Goal: Information Seeking & Learning: Learn about a topic

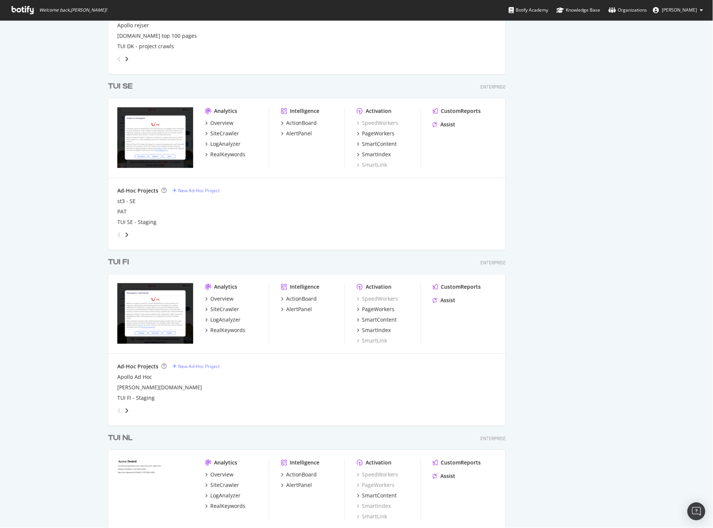
scroll to position [1031, 0]
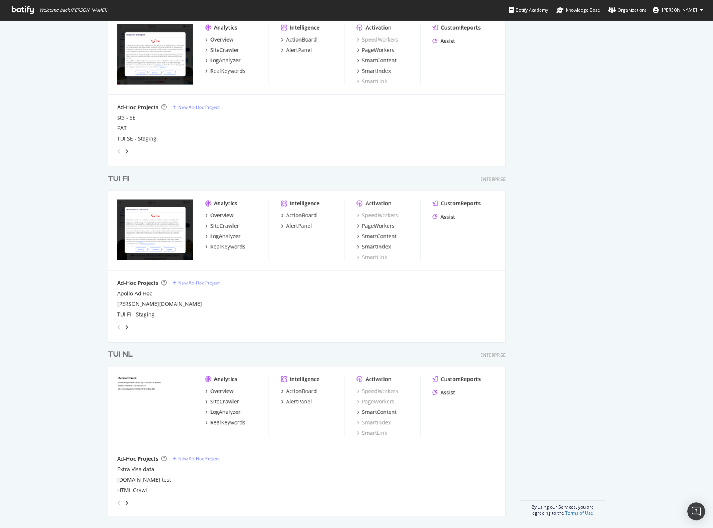
click at [125, 178] on div "TUI FI" at bounding box center [118, 179] width 21 height 11
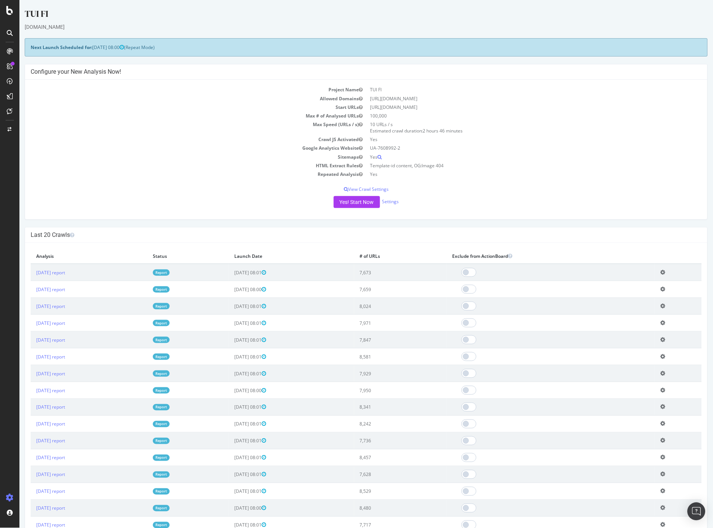
click at [169, 274] on link "Report" at bounding box center [161, 272] width 17 height 6
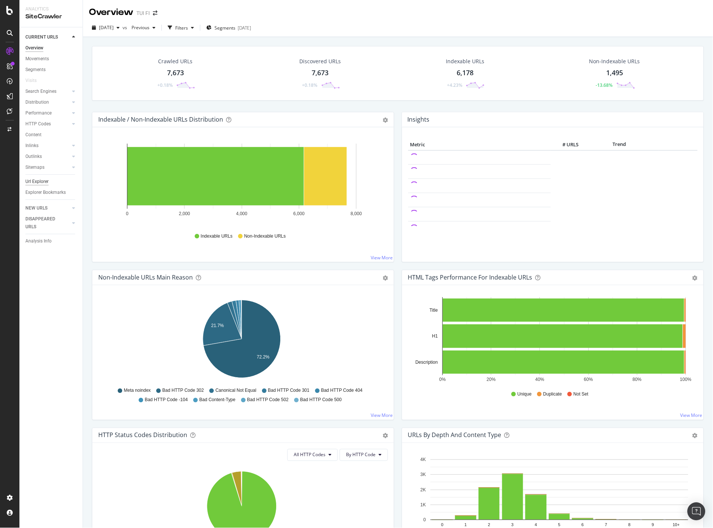
click at [43, 182] on div "Url Explorer" at bounding box center [36, 182] width 23 height 8
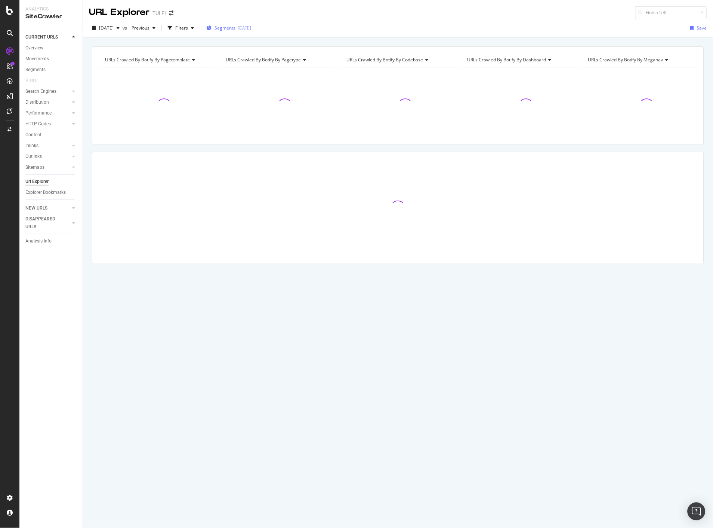
click at [236, 29] on span "Segments" at bounding box center [225, 28] width 21 height 6
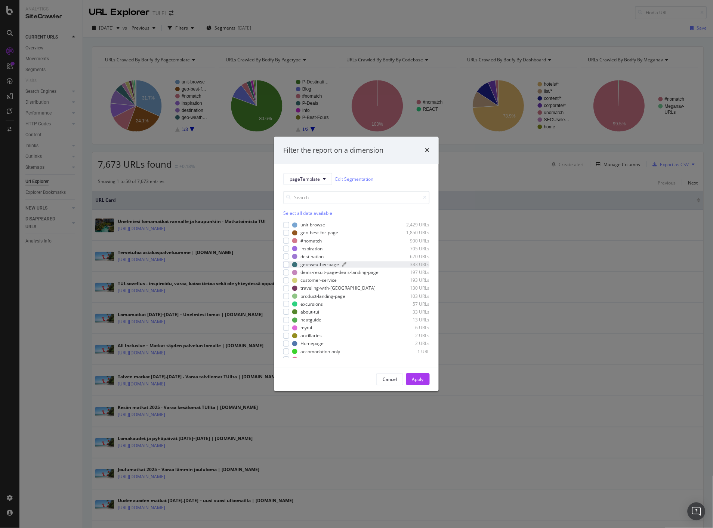
click at [304, 264] on div "geo-weather-page" at bounding box center [320, 264] width 39 height 6
click at [424, 379] on div "Apply" at bounding box center [418, 379] width 12 height 6
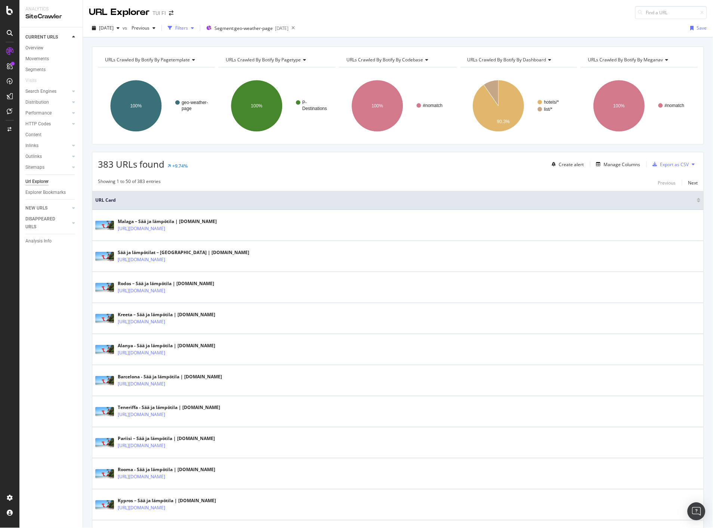
click at [197, 32] on div "Filters" at bounding box center [181, 27] width 32 height 11
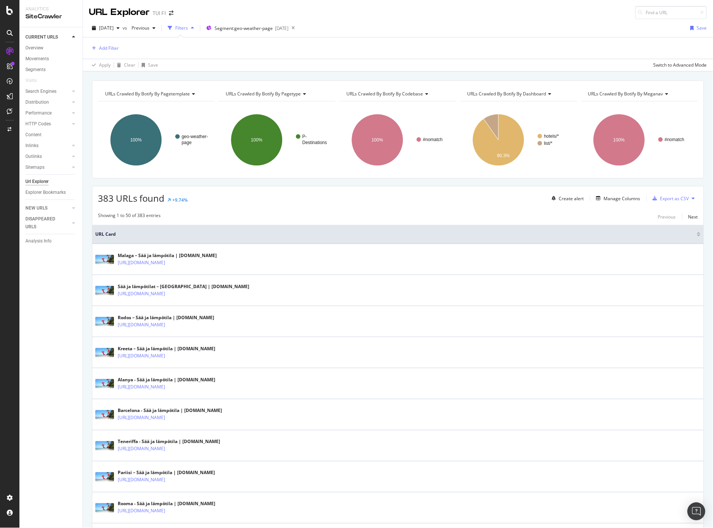
click at [188, 28] on div "Filters" at bounding box center [181, 28] width 13 height 6
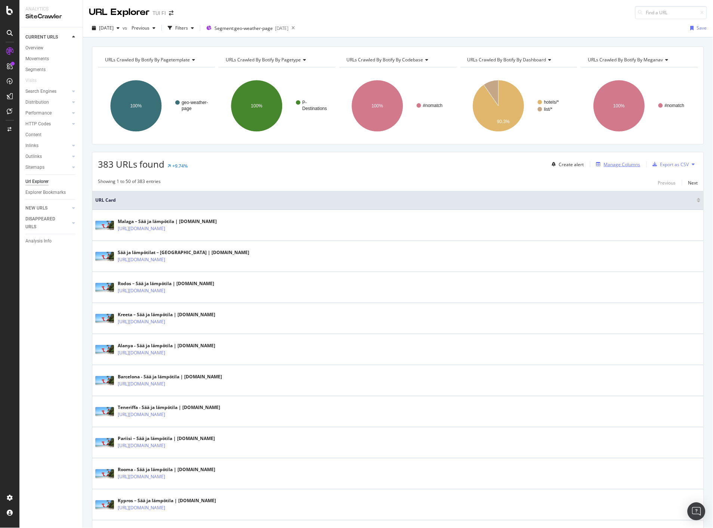
click at [630, 162] on div "Manage Columns" at bounding box center [622, 164] width 37 height 6
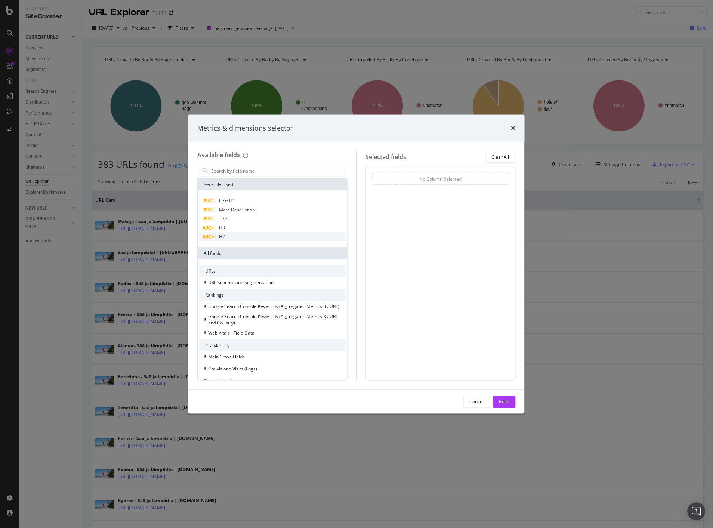
click at [225, 237] on div "H2" at bounding box center [272, 236] width 147 height 9
click at [510, 402] on div "Build" at bounding box center [505, 401] width 10 height 6
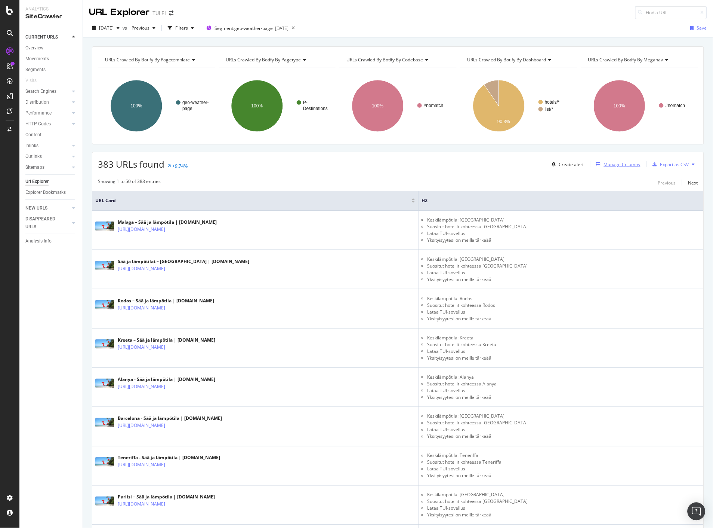
click at [624, 166] on div "Manage Columns" at bounding box center [622, 164] width 37 height 6
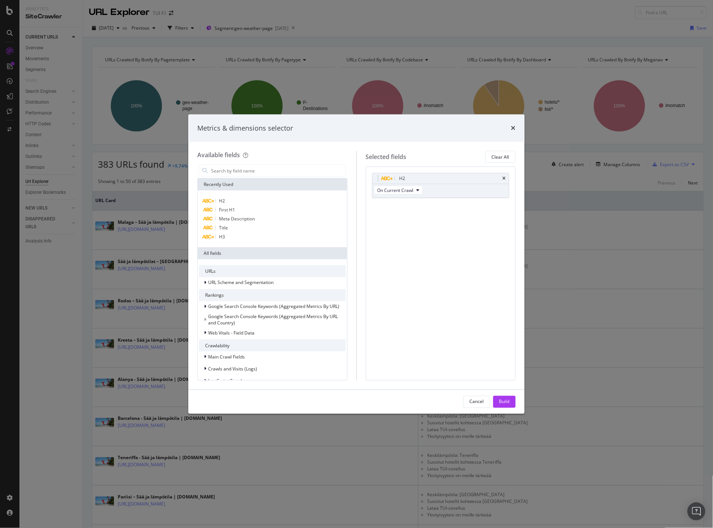
drag, startPoint x: 478, startPoint y: 124, endPoint x: 435, endPoint y: 120, distance: 43.6
click at [435, 120] on div "Metrics & dimensions selector" at bounding box center [356, 128] width 337 height 28
click at [504, 178] on icon "times" at bounding box center [504, 178] width 3 height 4
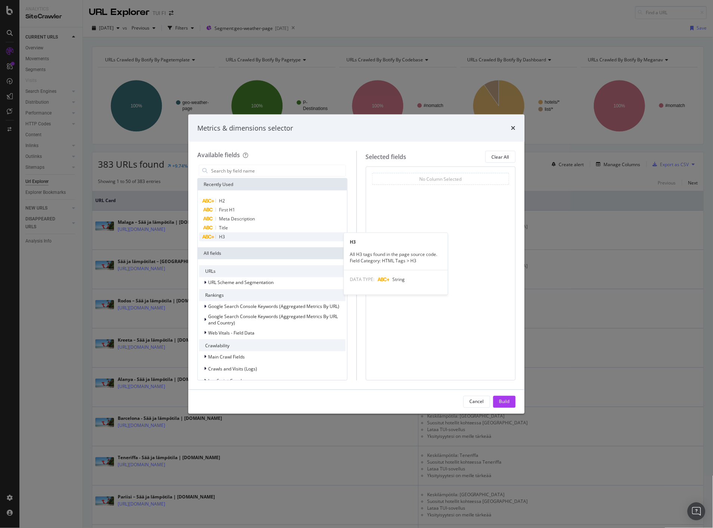
click at [237, 239] on div "H3" at bounding box center [272, 236] width 147 height 9
click at [227, 236] on div "H3" at bounding box center [272, 236] width 147 height 9
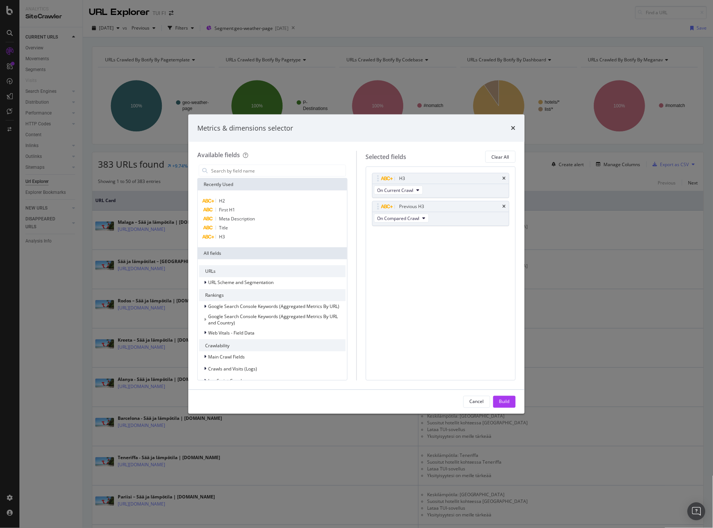
click at [505, 206] on icon "times" at bounding box center [504, 206] width 3 height 4
drag, startPoint x: 508, startPoint y: 400, endPoint x: 704, endPoint y: 392, distance: 196.5
click at [507, 399] on div "Build" at bounding box center [505, 401] width 10 height 6
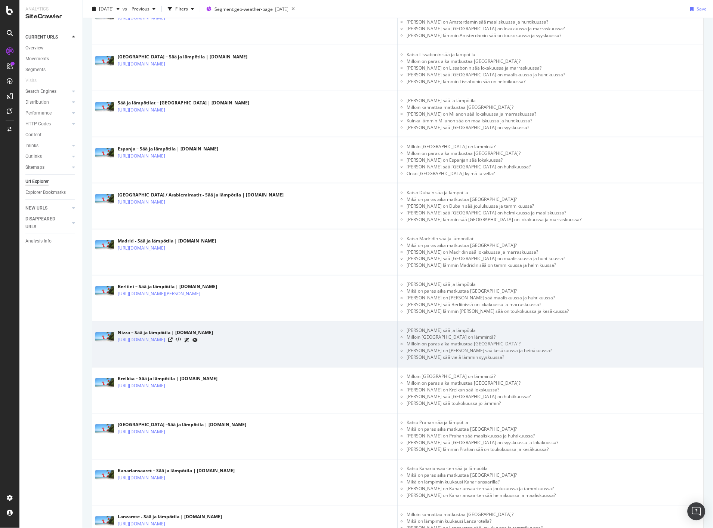
scroll to position [738, 0]
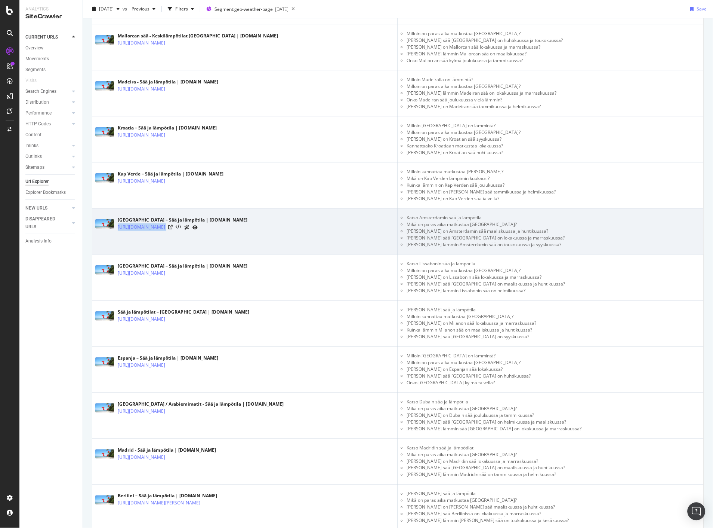
drag, startPoint x: 234, startPoint y: 228, endPoint x: 118, endPoint y: 236, distance: 116.2
click at [118, 236] on td "Amsterdam – Sää ja lämpötila | TUI.fi https://www.tui.fi/matkat/alankomaat/amst…" at bounding box center [245, 231] width 306 height 46
copy div "https://www.tui.fi/matkat/alankomaat/amsterdam/saa/"
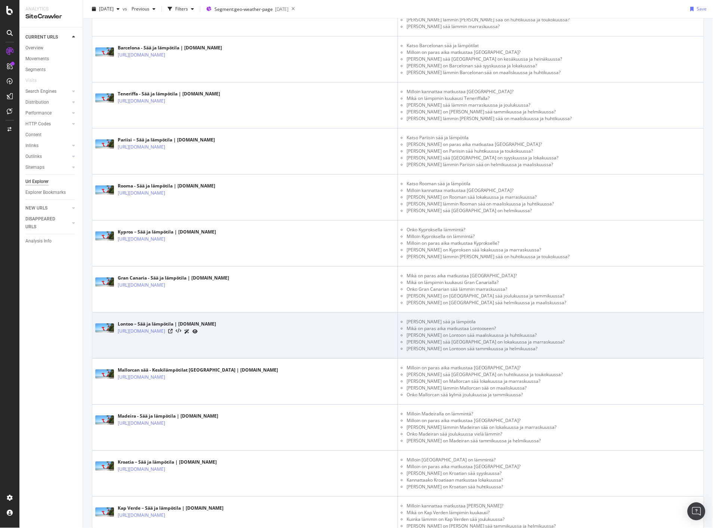
scroll to position [447, 0]
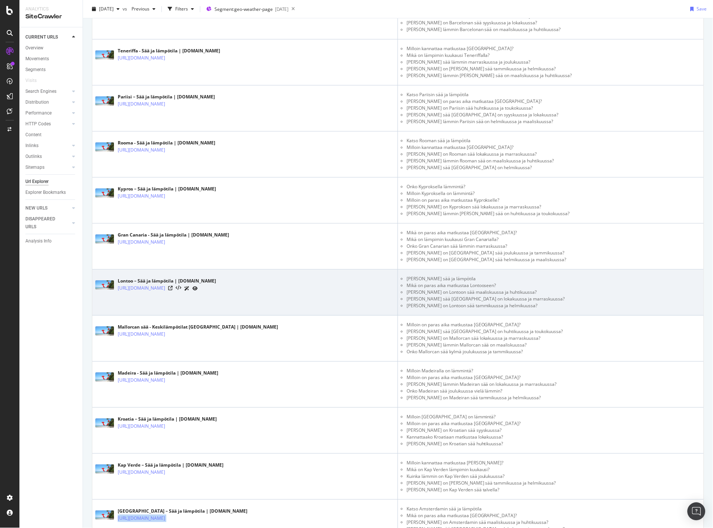
drag, startPoint x: 116, startPoint y: 288, endPoint x: 222, endPoint y: 294, distance: 106.3
click at [222, 294] on div "Lontoo – Sää ja lämpötila | TUI.fi https://www.tui.fi/matkat/iso-britannia/lont…" at bounding box center [245, 284] width 300 height 19
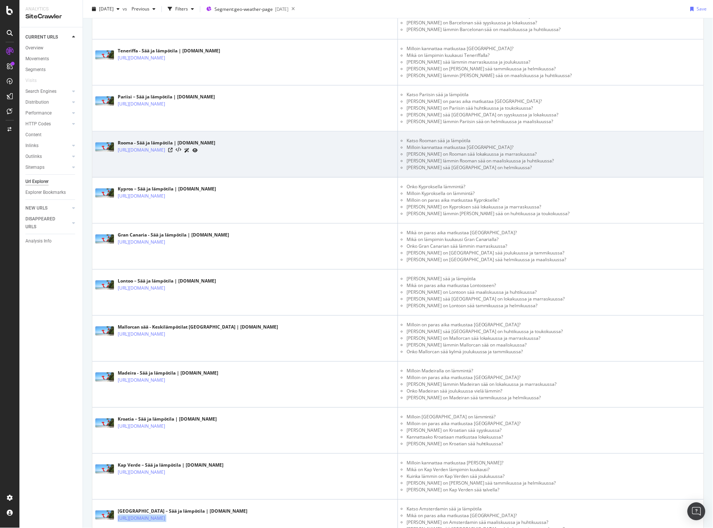
copy link "https://www.tui.fi/matkat/iso-britannia/lontoo/saa"
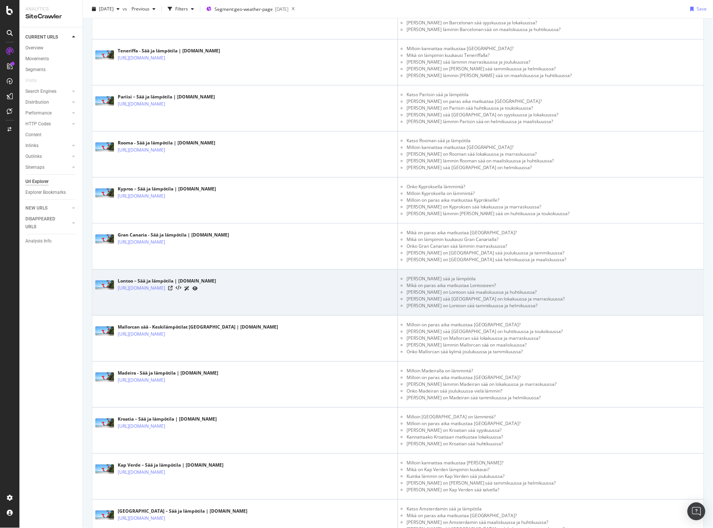
click at [103, 301] on td "Lontoo – Sää ja lämpötila | TUI.fi https://www.tui.fi/matkat/iso-britannia/lont…" at bounding box center [245, 292] width 306 height 46
drag, startPoint x: 117, startPoint y: 287, endPoint x: 223, endPoint y: 290, distance: 105.9
click at [223, 290] on div "Lontoo – Sää ja lämpötila | TUI.fi https://www.tui.fi/matkat/iso-britannia/lont…" at bounding box center [245, 284] width 300 height 19
copy link "https://www.tui.fi/matkat/iso-britannia/lontoo/saa/"
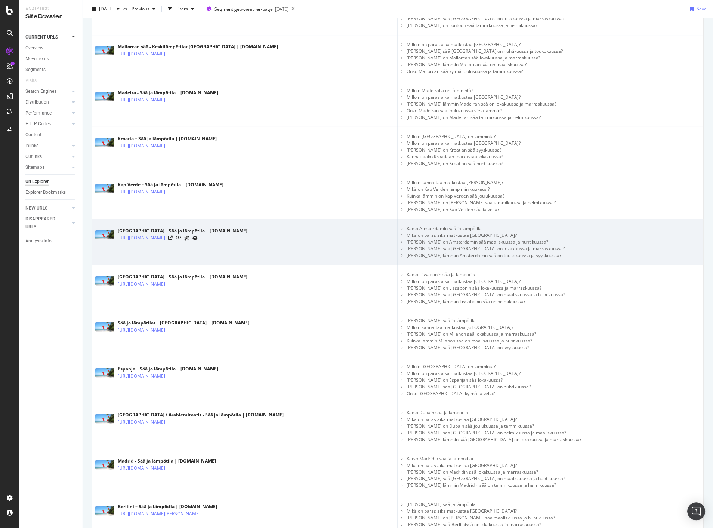
scroll to position [780, 0]
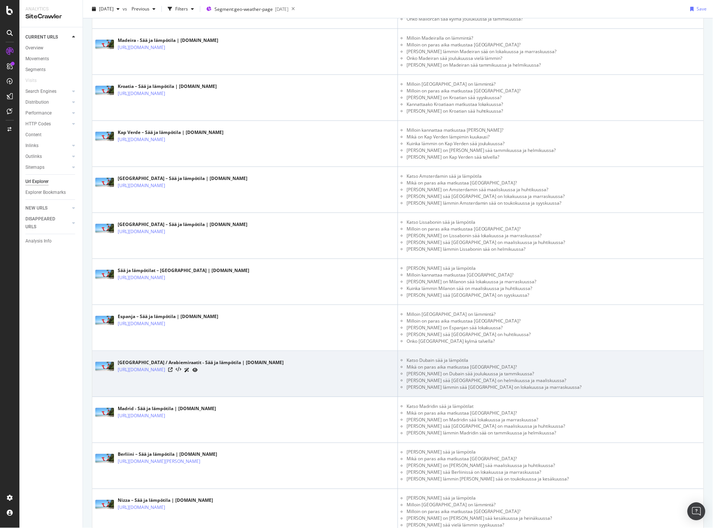
drag, startPoint x: 116, startPoint y: 371, endPoint x: 225, endPoint y: 373, distance: 108.5
click at [225, 373] on div "Dubai / Arabiemiraatit - Sää ja lämpötila | TUI.fi https://www.tui.fi/matkat/du…" at bounding box center [245, 366] width 300 height 19
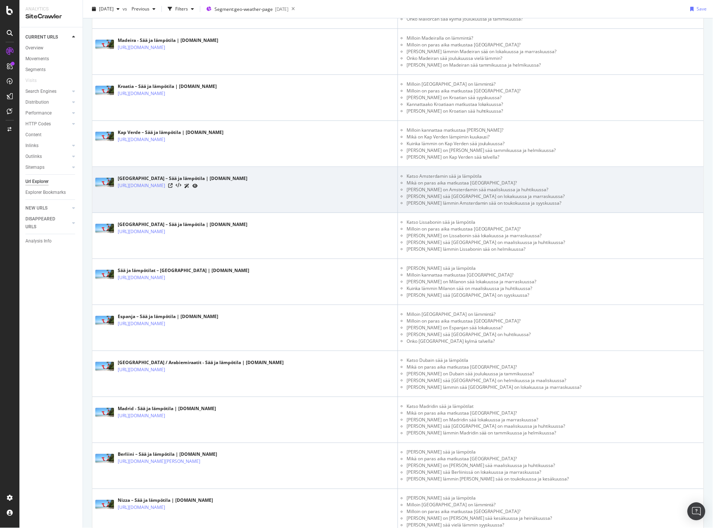
copy link "https://www.tui.fi/matkat/dubai-arabiemiraatit/saa/"
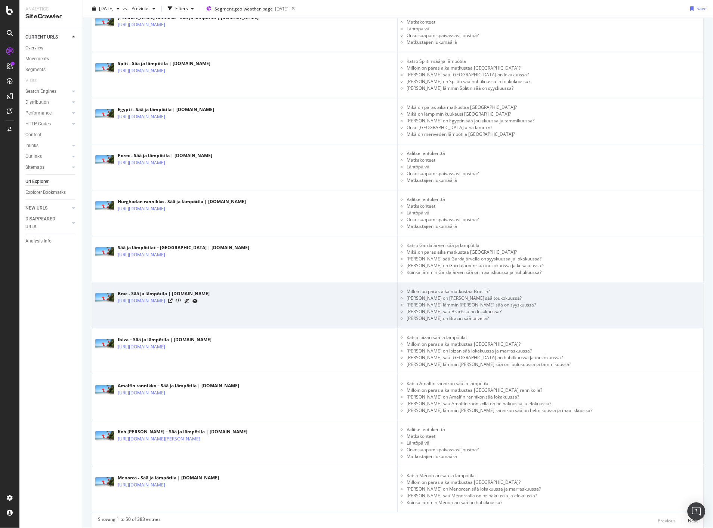
scroll to position [1984, 0]
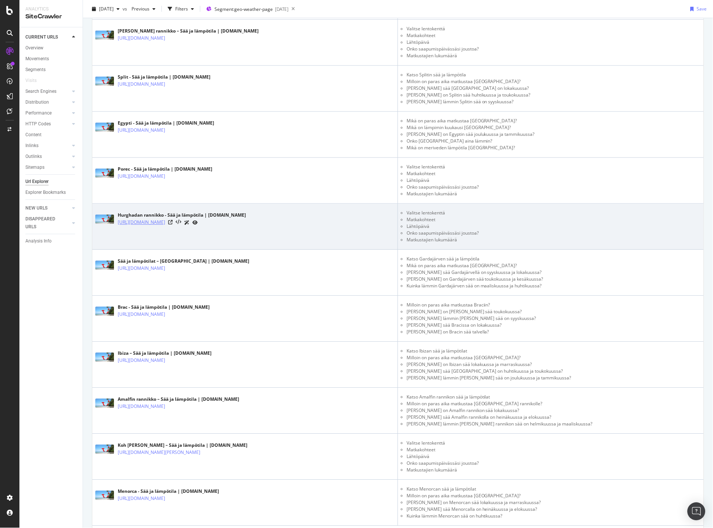
drag, startPoint x: 115, startPoint y: 222, endPoint x: 222, endPoint y: 222, distance: 107.7
click at [222, 222] on div "Hurghadan rannikko - Sää ja lämpötila | TUI.fi https://www.tui.fi/matkat/egypti…" at bounding box center [245, 219] width 300 height 19
click at [213, 236] on td "Hurghadan rannikko - Sää ja lämpötila | TUI.fi https://www.tui.fi/matkat/egypti…" at bounding box center [245, 227] width 306 height 46
drag, startPoint x: 117, startPoint y: 221, endPoint x: 245, endPoint y: 230, distance: 128.5
click at [245, 230] on td "Hurghadan rannikko - Sää ja lämpötila | TUI.fi https://www.tui.fi/matkat/egypti…" at bounding box center [245, 227] width 306 height 46
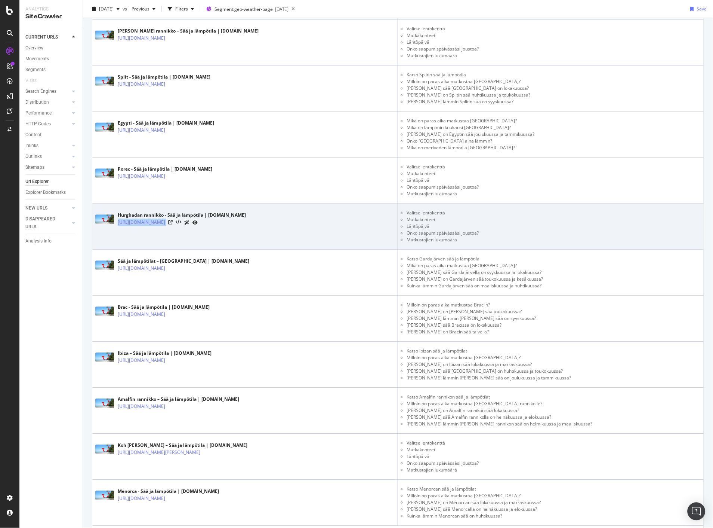
copy div "https://www.tui.fi/matkat/egypti/hurghadan-rannikko/saa/"
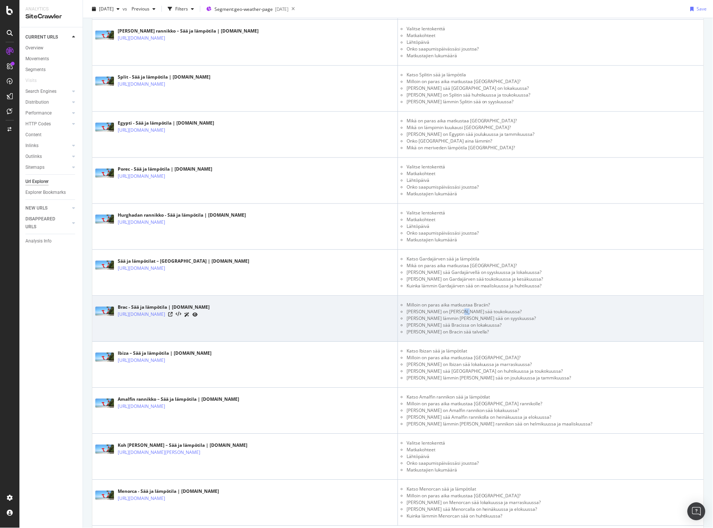
click at [479, 309] on li "Millainen on Bracin sää toukokuussa?" at bounding box center [554, 311] width 294 height 7
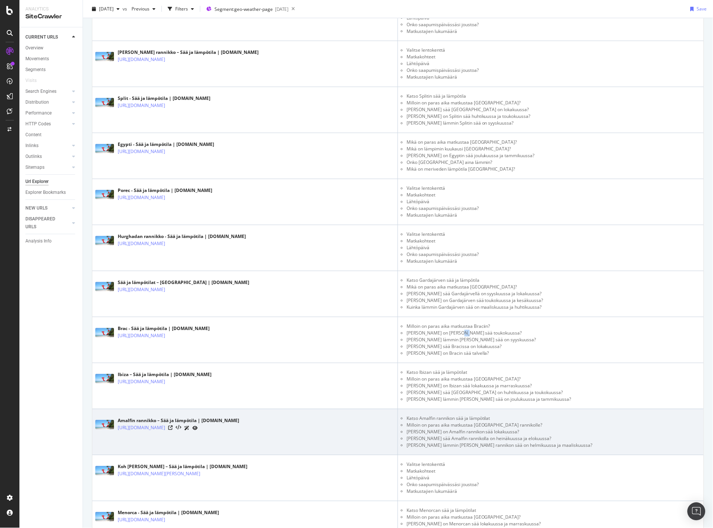
scroll to position [2026, 0]
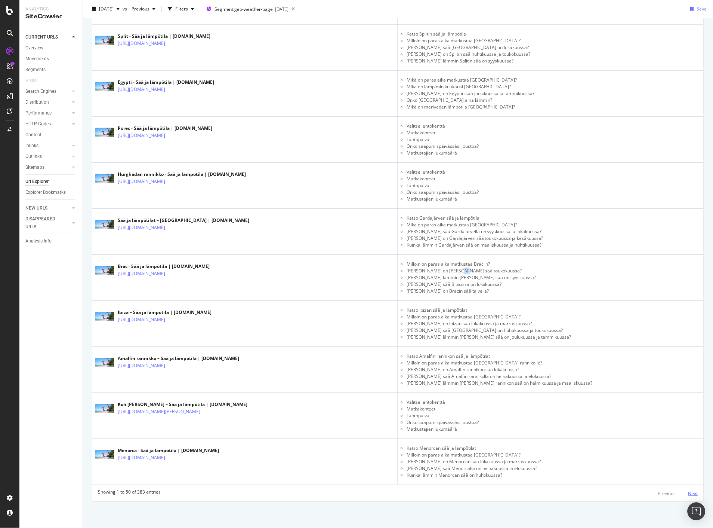
click at [689, 490] on div "Next" at bounding box center [694, 493] width 10 height 6
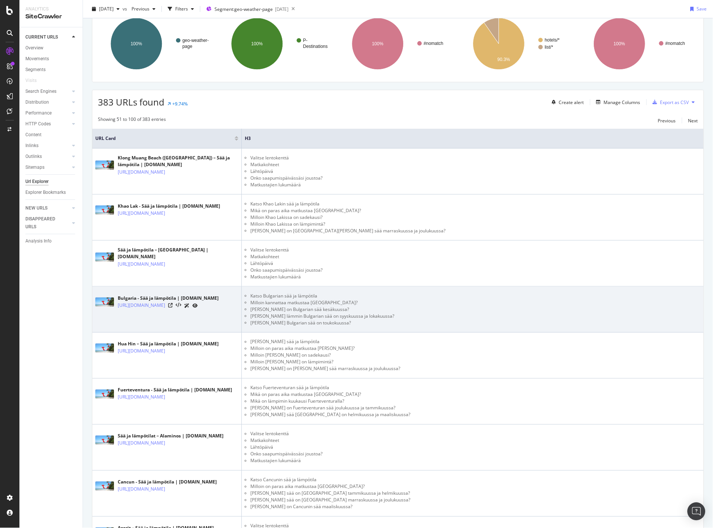
scroll to position [0, 0]
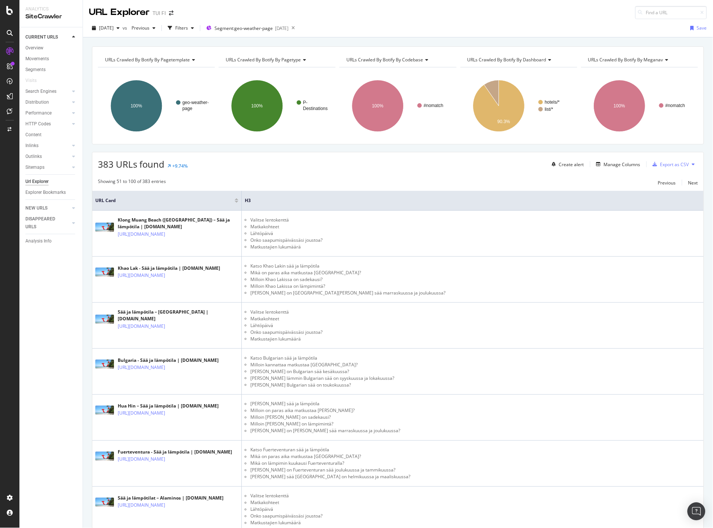
click at [35, 180] on div "Url Explorer" at bounding box center [36, 182] width 23 height 8
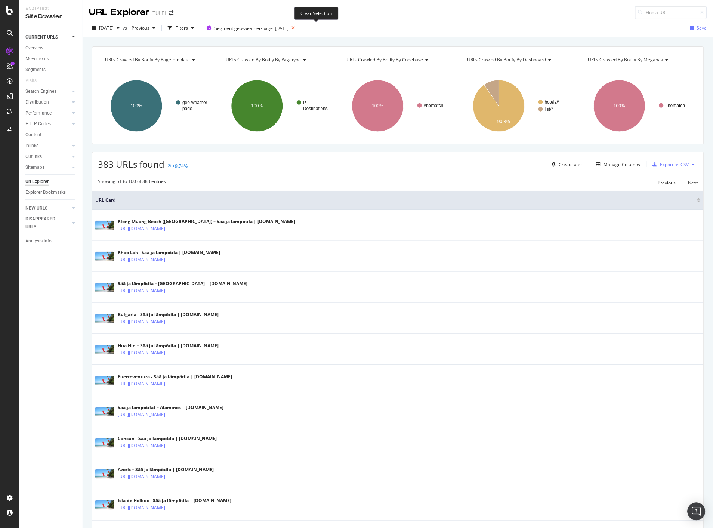
click at [298, 28] on icon at bounding box center [293, 28] width 9 height 10
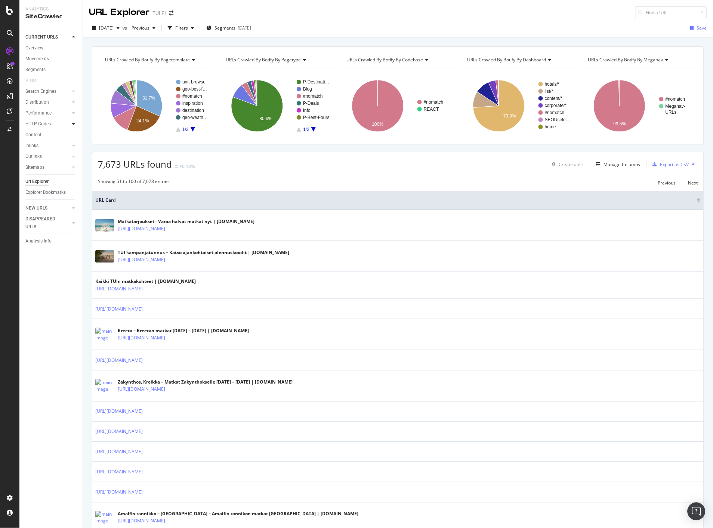
click at [72, 122] on icon at bounding box center [73, 124] width 3 height 4
click at [34, 136] on div "Top Charts" at bounding box center [40, 135] width 22 height 8
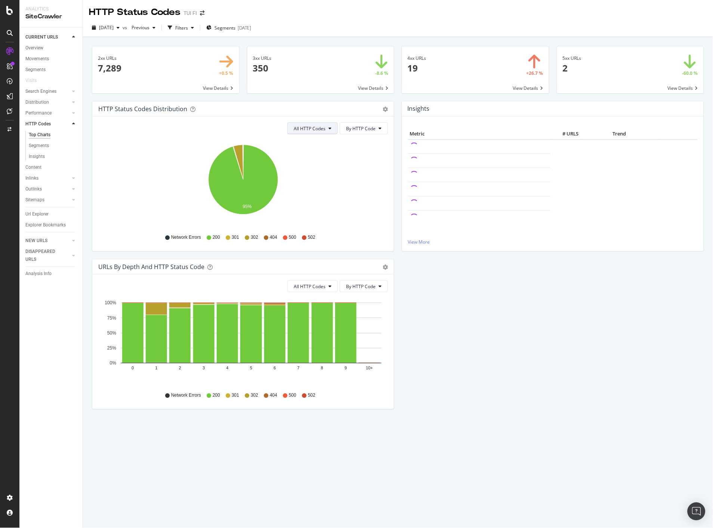
click at [335, 126] on button "All HTTP Codes" at bounding box center [313, 128] width 50 height 12
click at [330, 172] on span "Bad HTTP Codes" at bounding box center [314, 170] width 38 height 7
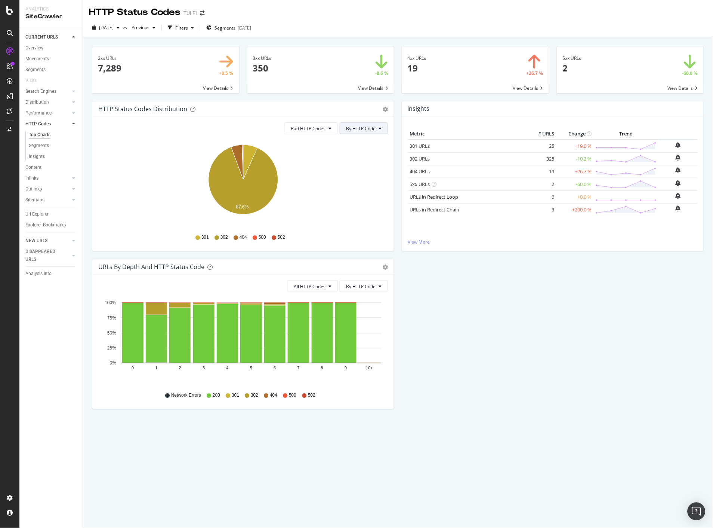
click at [382, 126] on button "By HTTP Code" at bounding box center [364, 128] width 48 height 12
click at [362, 145] on span "By Family" at bounding box center [362, 142] width 30 height 7
drag, startPoint x: 375, startPoint y: 128, endPoint x: 371, endPoint y: 132, distance: 5.8
click at [375, 128] on span "By Family" at bounding box center [366, 128] width 20 height 6
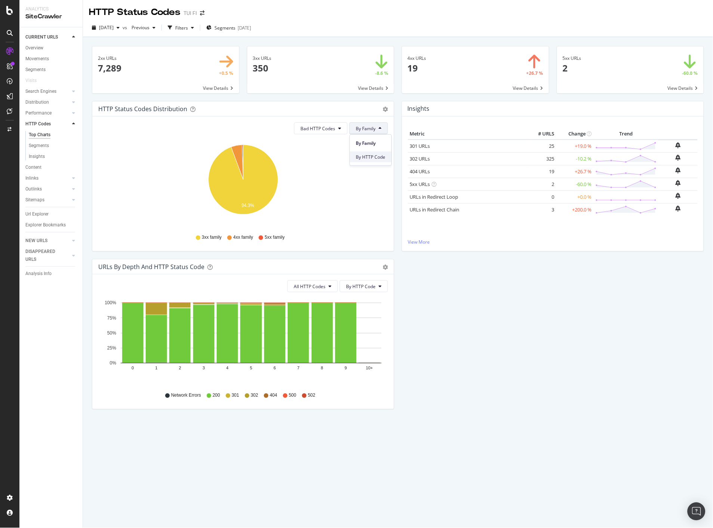
click at [364, 154] on span "By HTTP Code" at bounding box center [371, 156] width 30 height 7
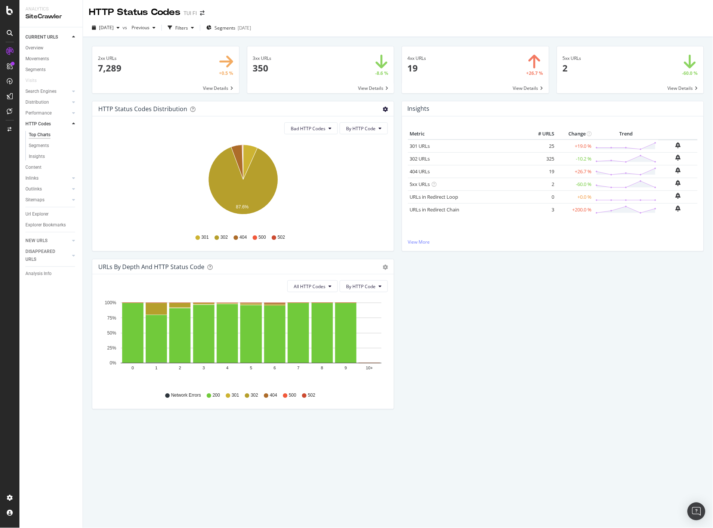
click at [385, 109] on icon "gear" at bounding box center [385, 109] width 5 height 5
click at [349, 135] on span "Table" at bounding box center [360, 137] width 68 height 10
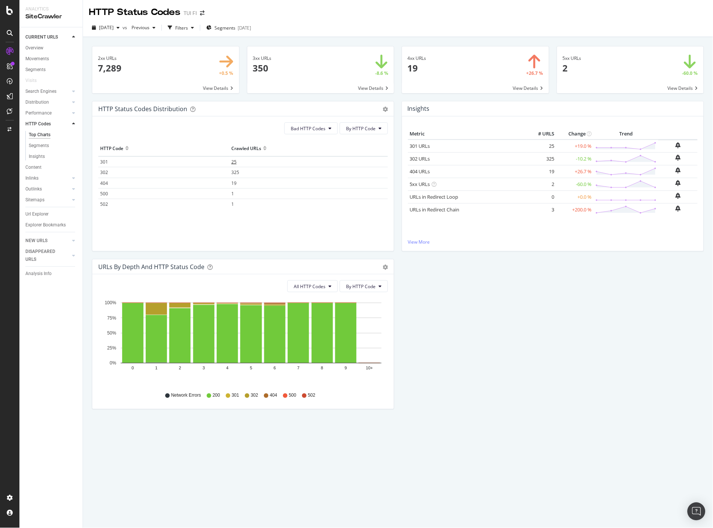
click at [236, 162] on span "25" at bounding box center [233, 162] width 5 height 6
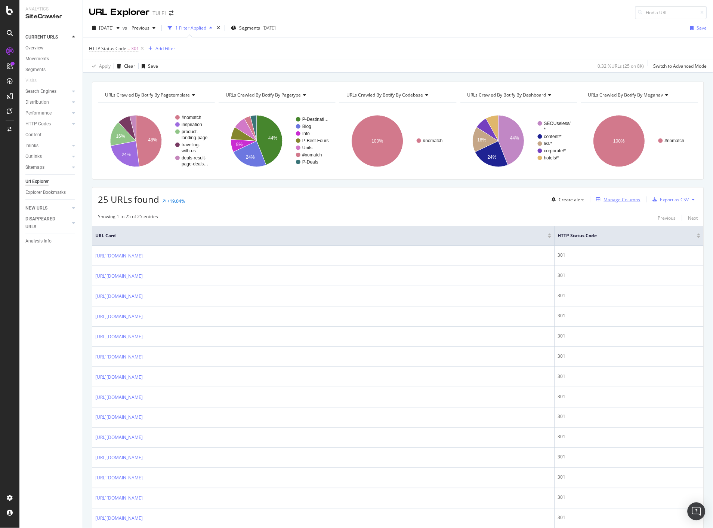
click at [618, 199] on div "Manage Columns" at bounding box center [622, 199] width 37 height 6
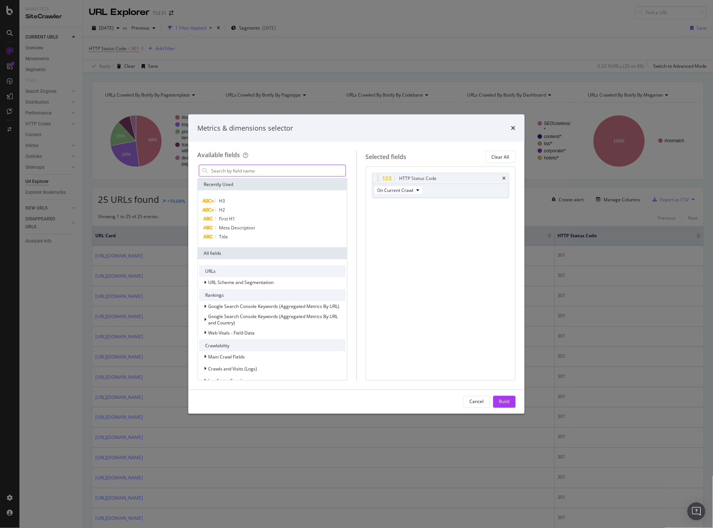
click at [304, 174] on input "modal" at bounding box center [278, 170] width 135 height 11
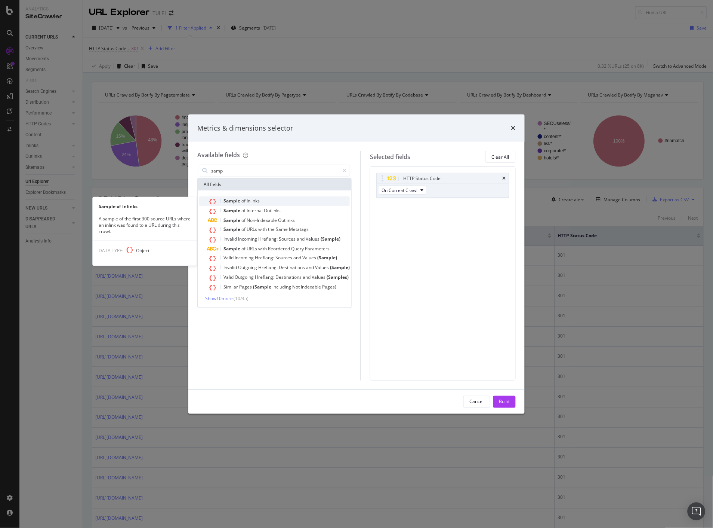
click at [262, 199] on div "Sample of Inlinks" at bounding box center [279, 201] width 142 height 10
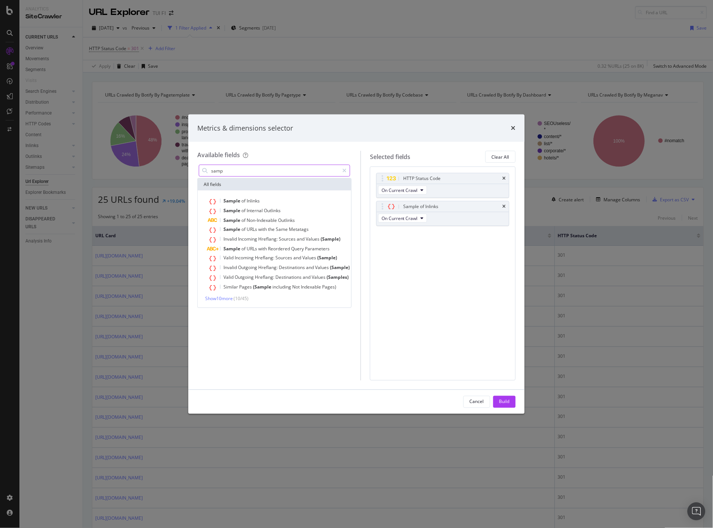
click at [251, 169] on input "samp" at bounding box center [275, 170] width 129 height 11
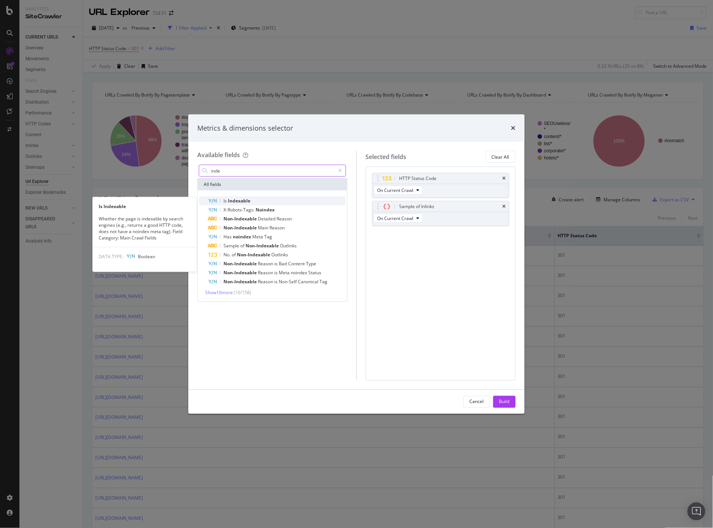
type input "inde"
click at [248, 197] on div "Is Indexable" at bounding box center [277, 200] width 138 height 9
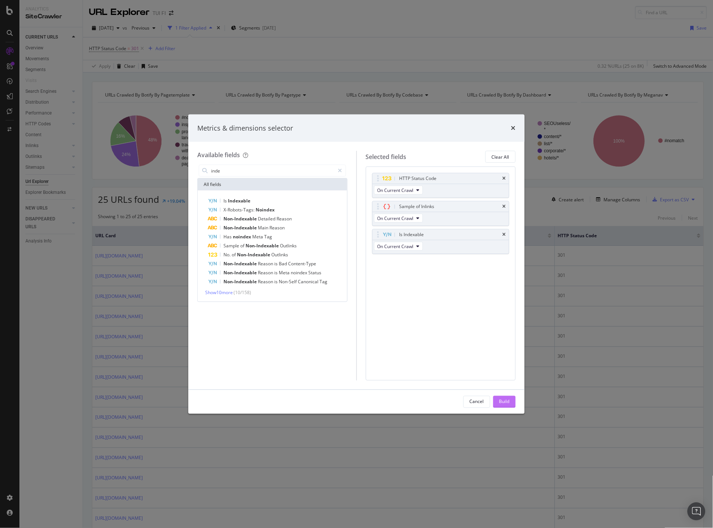
click at [513, 403] on button "Build" at bounding box center [505, 402] width 22 height 12
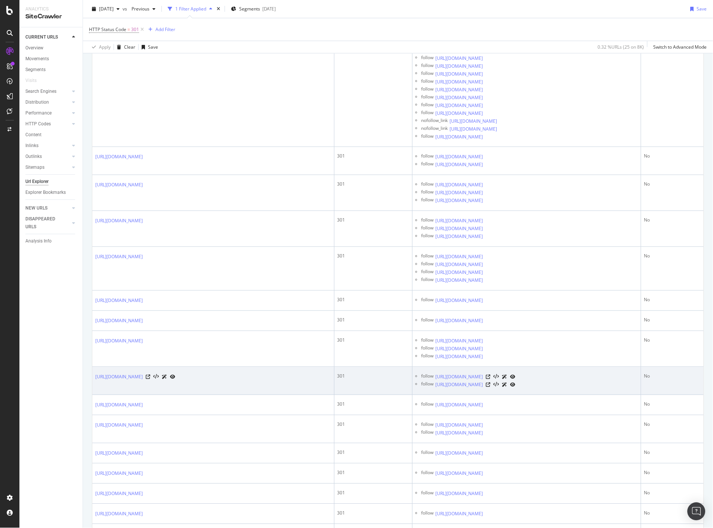
scroll to position [83, 0]
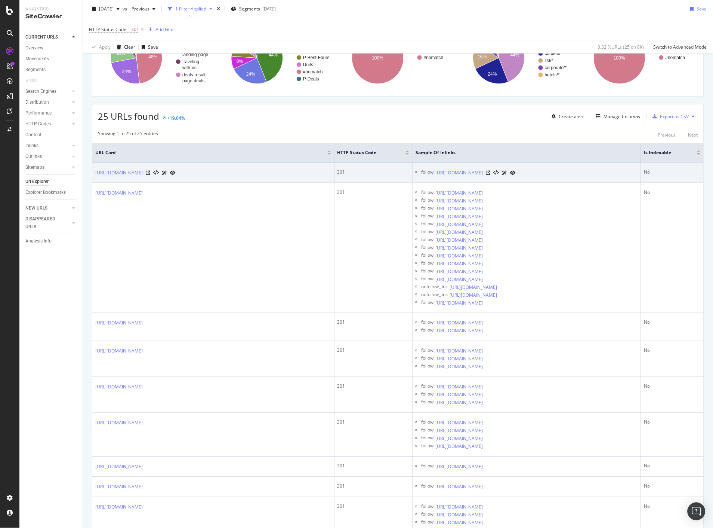
drag, startPoint x: 593, startPoint y: 174, endPoint x: 426, endPoint y: 178, distance: 166.5
click at [426, 178] on td "follow https://www.tui.fi/inspiration/mita-mukaan-matkalle-pakkauslista-rantalo…" at bounding box center [527, 173] width 228 height 20
copy link "https://www.tui.fi/inspiration/mita-mukaan-matkalle-pakkauslista-rantalomalle/"
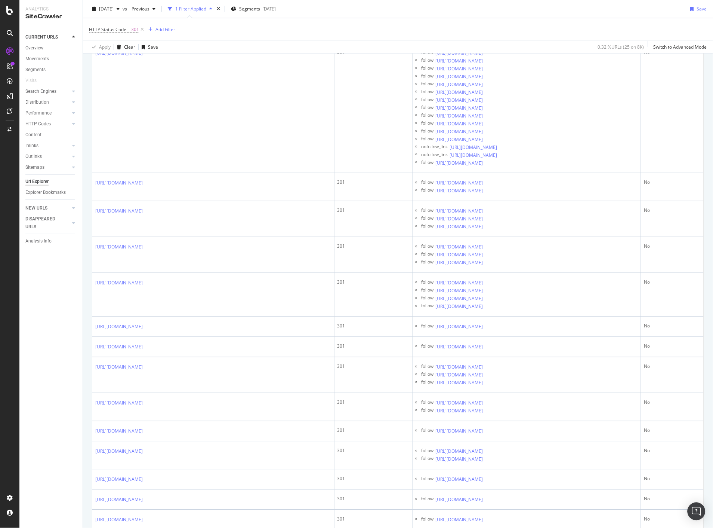
scroll to position [0, 0]
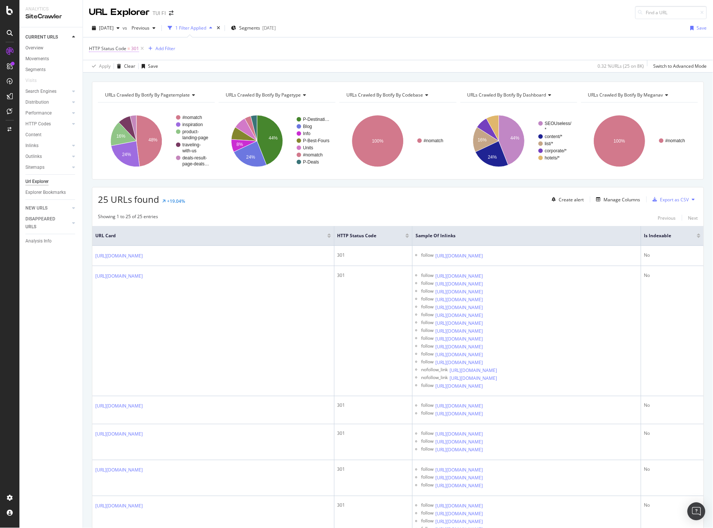
click at [115, 49] on span "HTTP Status Code" at bounding box center [107, 48] width 37 height 6
drag, startPoint x: 121, startPoint y: 90, endPoint x: 82, endPoint y: 85, distance: 39.3
click at [82, 85] on body "Analytics SiteCrawler CURRENT URLS Overview Movements Segments Visits Search En…" at bounding box center [356, 264] width 713 height 528
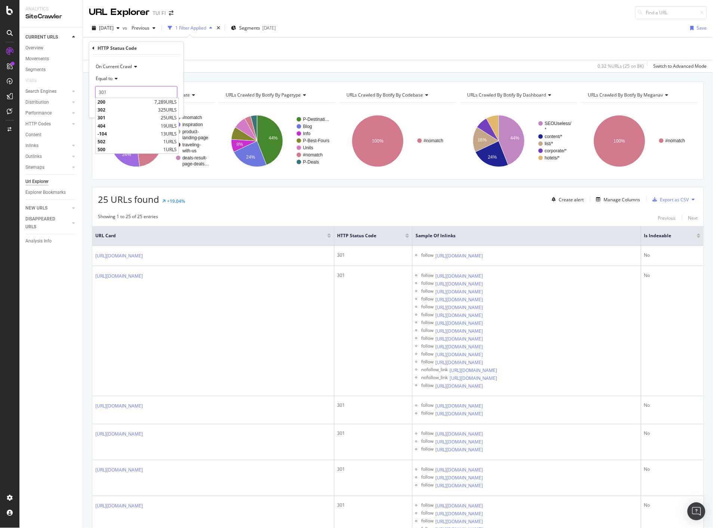
drag, startPoint x: 128, startPoint y: 91, endPoint x: 89, endPoint y: 89, distance: 39.3
click at [89, 89] on div "HTTP Status Code On Current Crawl Equal to 301 301 200 7,289 URLS 302 325 URLS …" at bounding box center [136, 80] width 95 height 76
type input "404"
click at [176, 109] on div "Apply" at bounding box center [172, 108] width 12 height 6
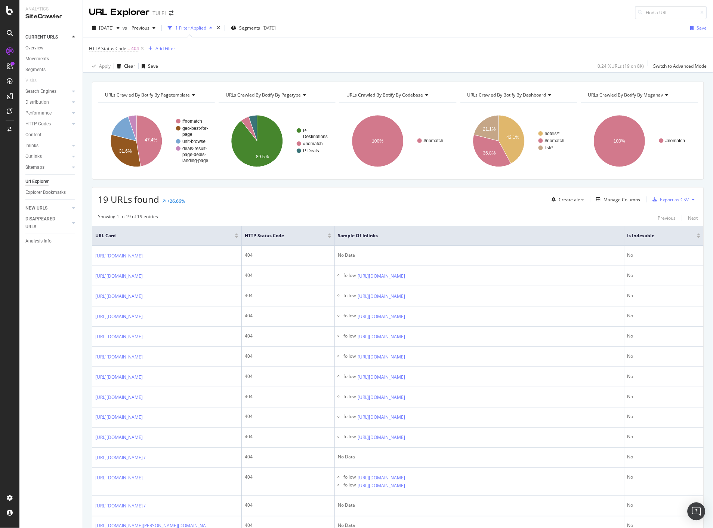
click at [40, 181] on div "Url Explorer" at bounding box center [36, 182] width 23 height 8
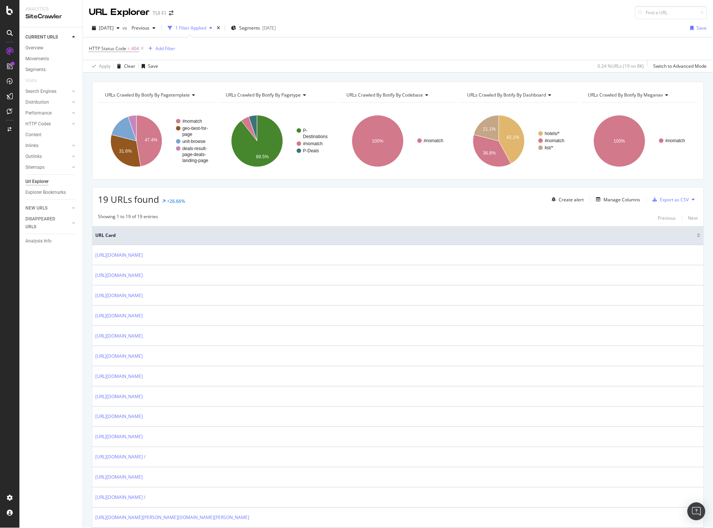
click at [206, 27] on div "1 Filter Applied" at bounding box center [190, 28] width 31 height 6
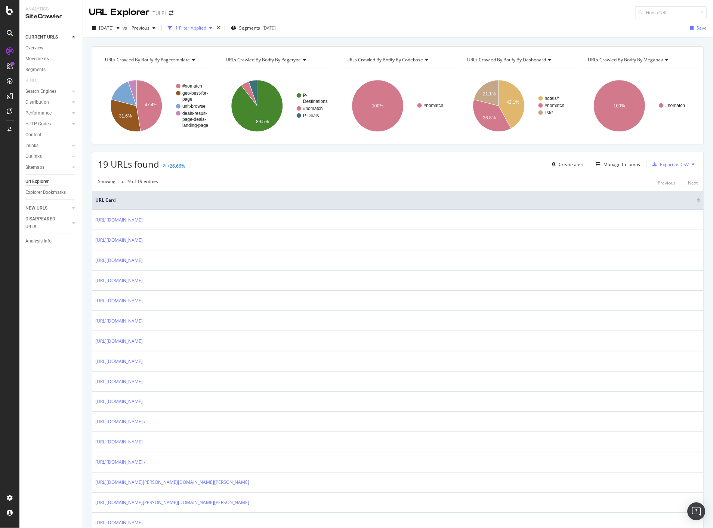
click at [206, 27] on div "1 Filter Applied" at bounding box center [190, 28] width 31 height 6
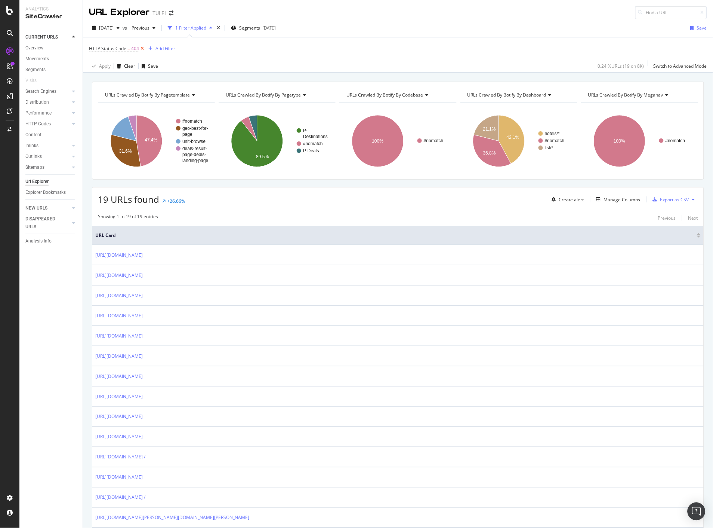
click at [140, 51] on icon at bounding box center [142, 48] width 6 height 7
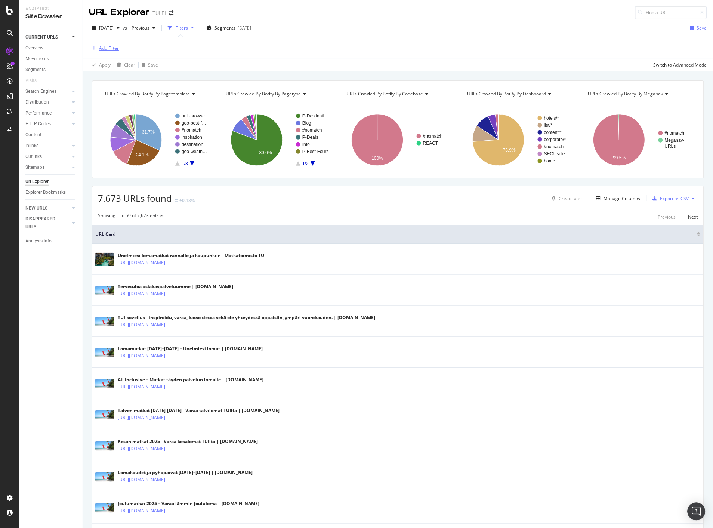
click at [104, 49] on div "Add Filter" at bounding box center [109, 48] width 20 height 6
click at [248, 56] on div "Add Filter" at bounding box center [398, 47] width 618 height 21
click at [621, 201] on div "Manage Columns" at bounding box center [622, 198] width 37 height 6
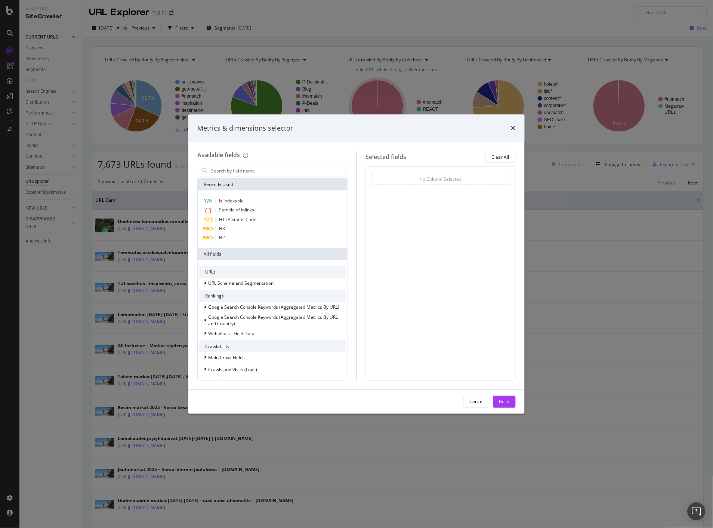
click at [345, 33] on div "Metrics & dimensions selector Available fields Recently Used Is Indexable Sampl…" at bounding box center [356, 264] width 713 height 528
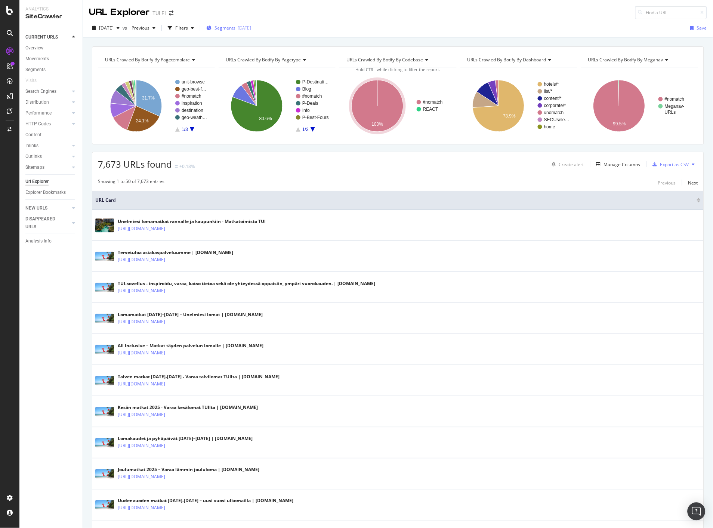
click at [236, 30] on span "Segments" at bounding box center [225, 28] width 21 height 6
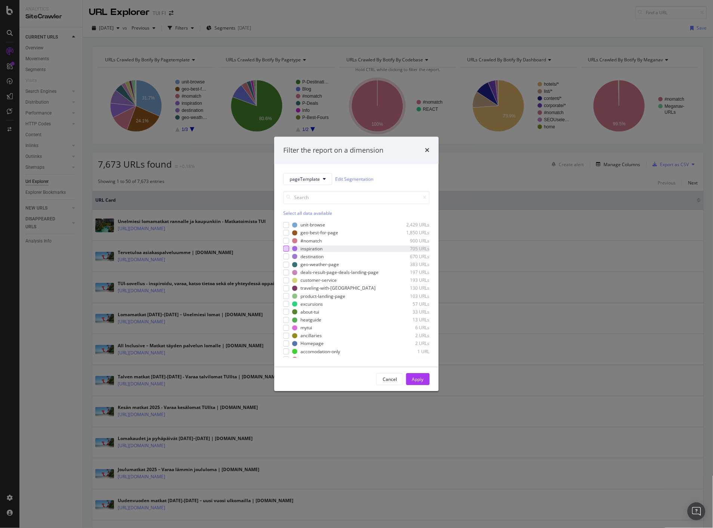
click at [286, 249] on div "modal" at bounding box center [286, 249] width 6 height 6
click at [424, 379] on button "Apply" at bounding box center [418, 379] width 24 height 12
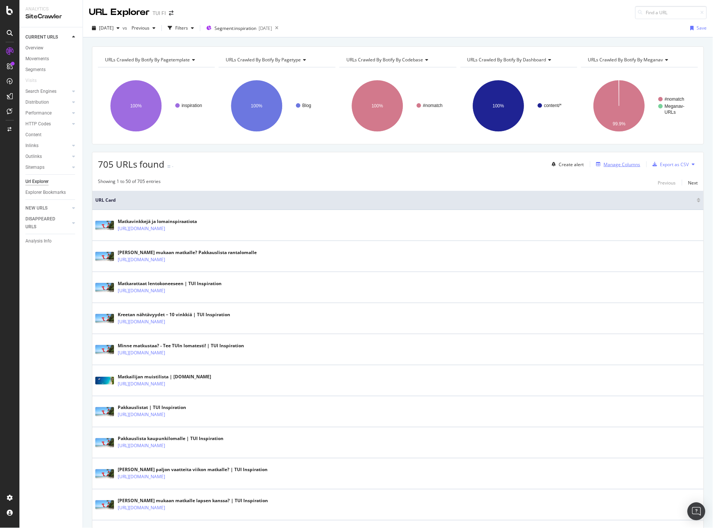
click at [616, 165] on div "Manage Columns" at bounding box center [622, 164] width 37 height 6
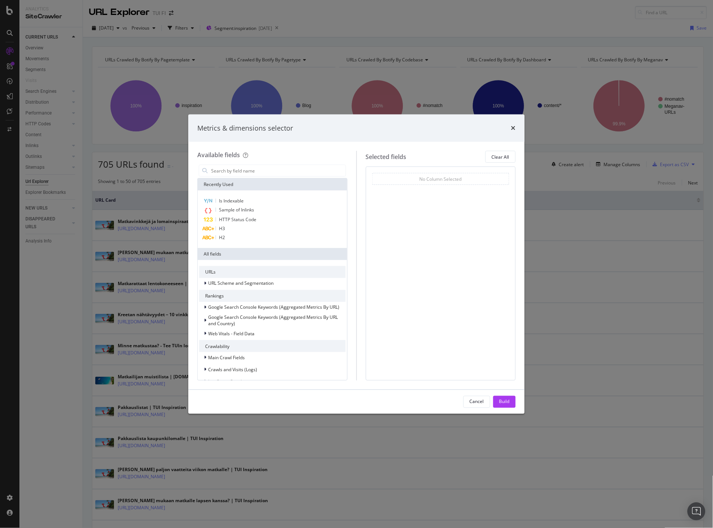
click at [419, 38] on div "Metrics & dimensions selector Available fields Recently Used Is Indexable Sampl…" at bounding box center [356, 264] width 713 height 528
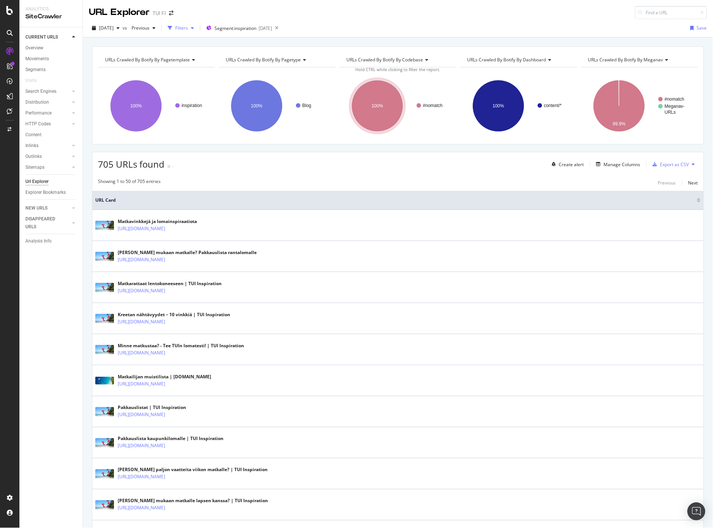
click at [188, 28] on div "Filters" at bounding box center [181, 28] width 13 height 6
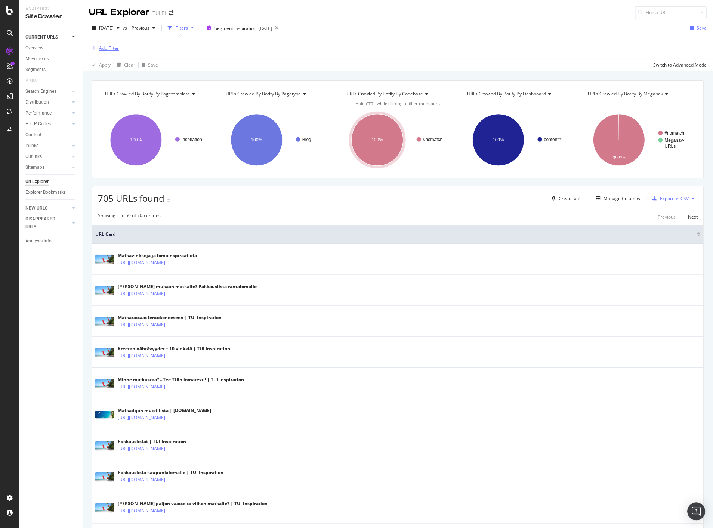
click at [111, 49] on div "Add Filter" at bounding box center [109, 48] width 20 height 6
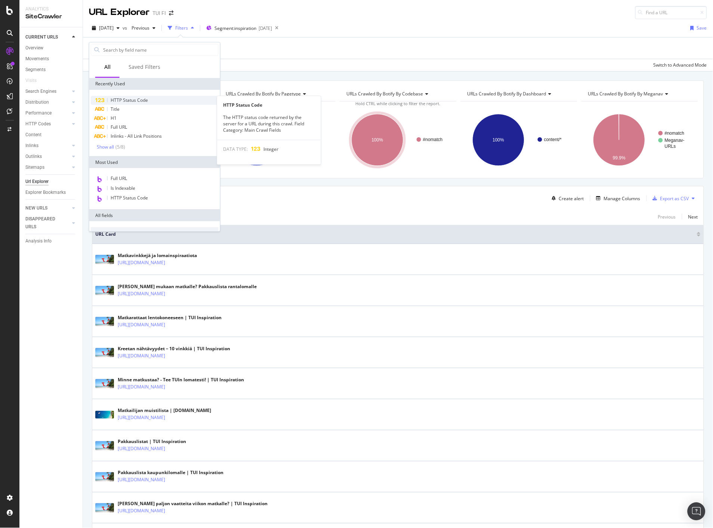
click at [131, 99] on span "HTTP Status Code" at bounding box center [129, 100] width 37 height 6
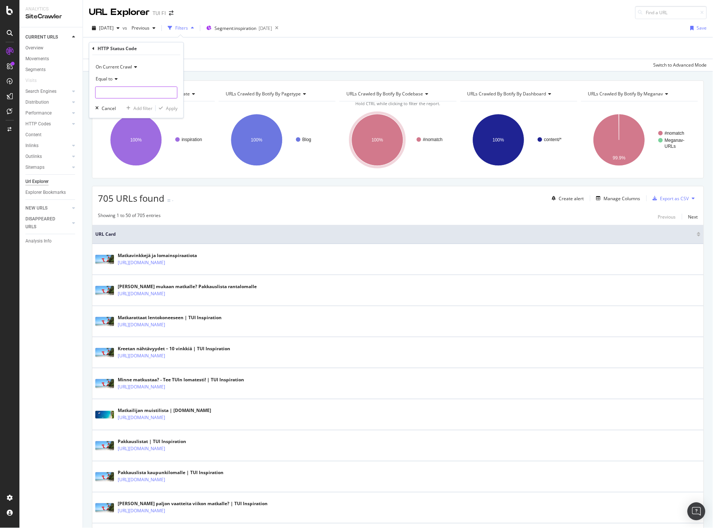
click at [131, 94] on input "number" at bounding box center [136, 92] width 82 height 12
click at [126, 102] on span "200" at bounding box center [125, 102] width 55 height 6
type input "200"
click at [169, 108] on div "Apply" at bounding box center [172, 108] width 12 height 6
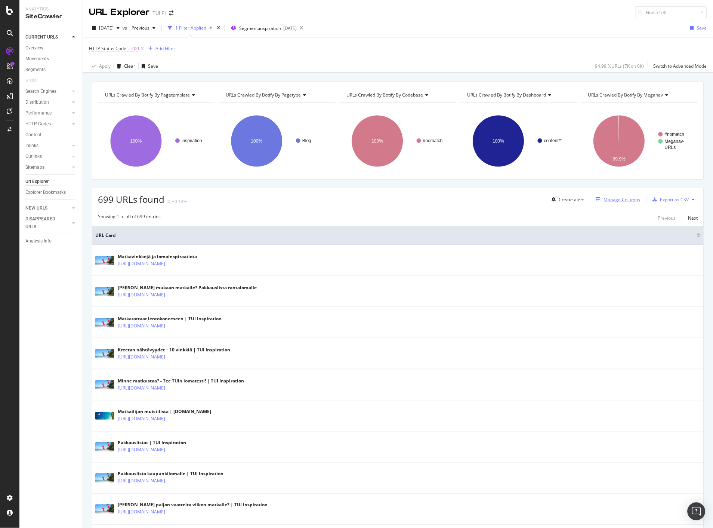
click at [610, 197] on div "Manage Columns" at bounding box center [622, 199] width 37 height 6
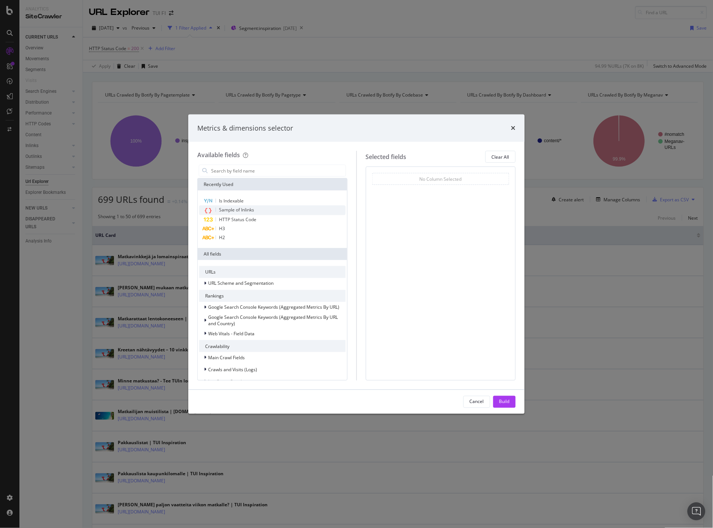
click at [216, 208] on div "Sample of Inlinks" at bounding box center [272, 210] width 147 height 10
click at [501, 402] on div "Build" at bounding box center [505, 401] width 10 height 6
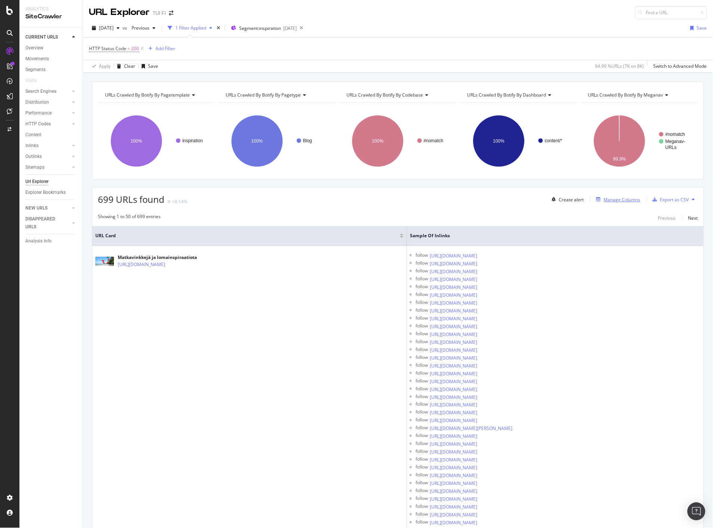
click at [606, 200] on div "Manage Columns" at bounding box center [622, 199] width 37 height 6
click at [621, 201] on div "Manage Columns" at bounding box center [622, 199] width 37 height 6
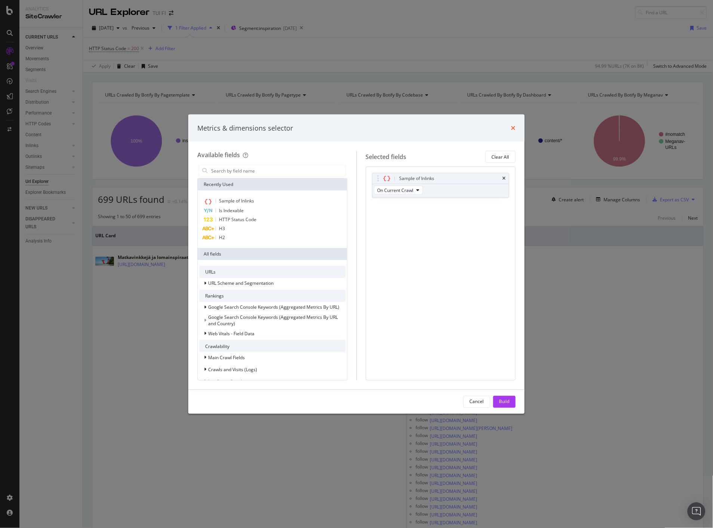
click at [516, 128] on icon "times" at bounding box center [514, 128] width 4 height 6
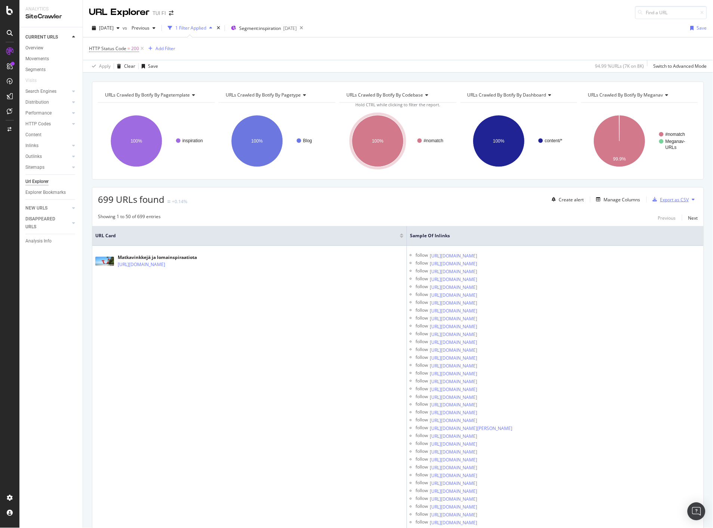
click at [678, 201] on div "Export as CSV" at bounding box center [675, 199] width 29 height 6
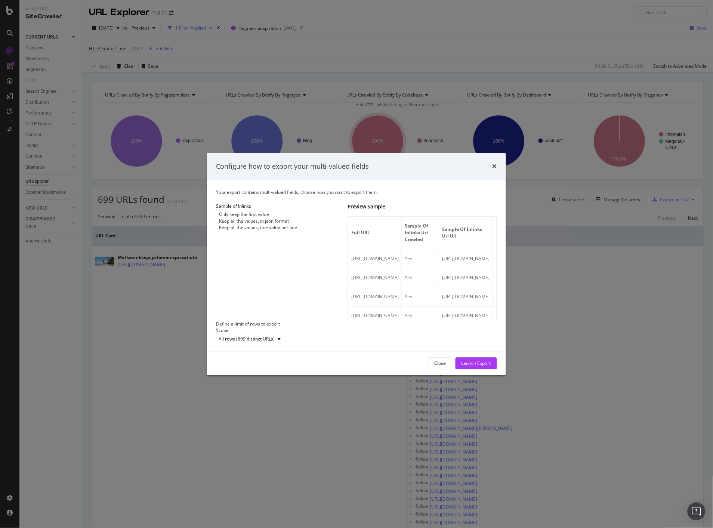
click at [216, 230] on div "modal" at bounding box center [216, 227] width 0 height 6
click at [494, 163] on icon "times" at bounding box center [495, 166] width 4 height 6
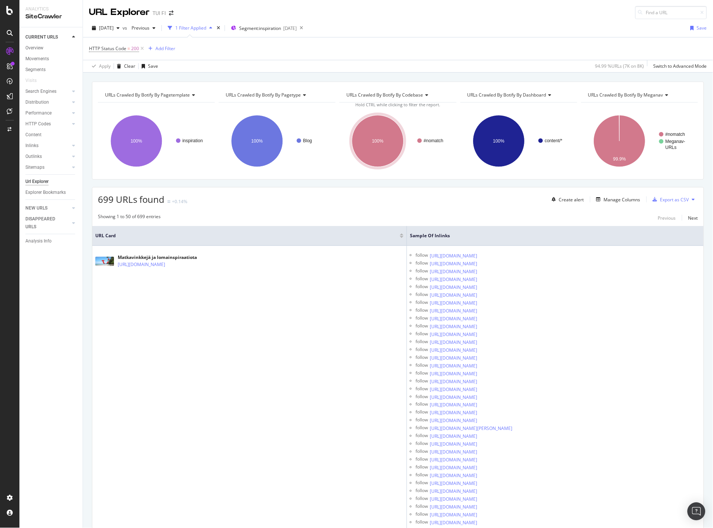
click at [39, 48] on div "Overview" at bounding box center [34, 48] width 18 height 8
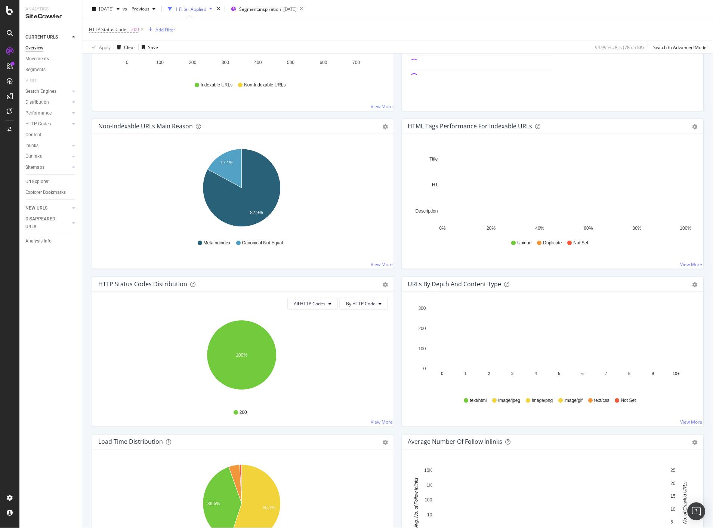
scroll to position [249, 0]
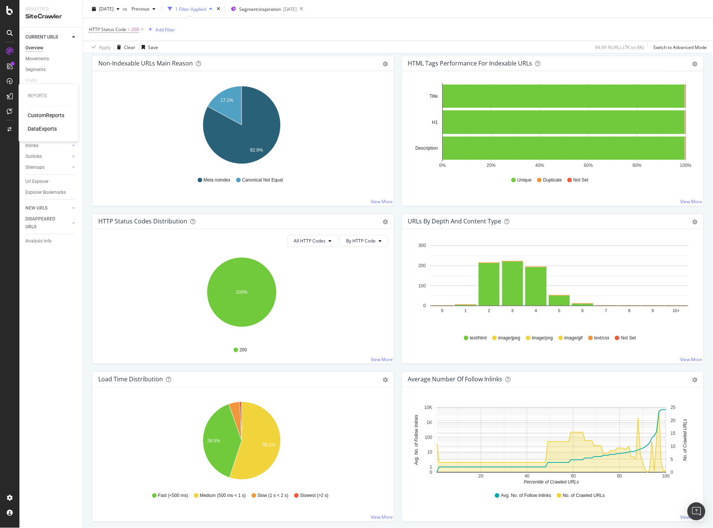
click at [33, 116] on div "CustomReports" at bounding box center [46, 115] width 37 height 7
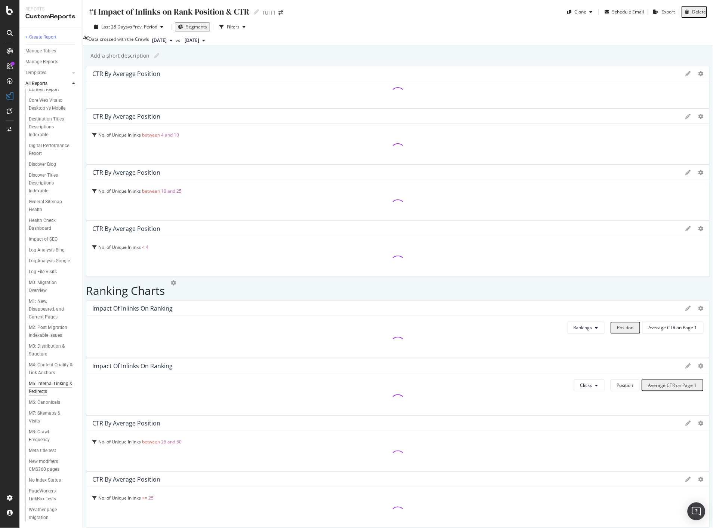
scroll to position [239, 0]
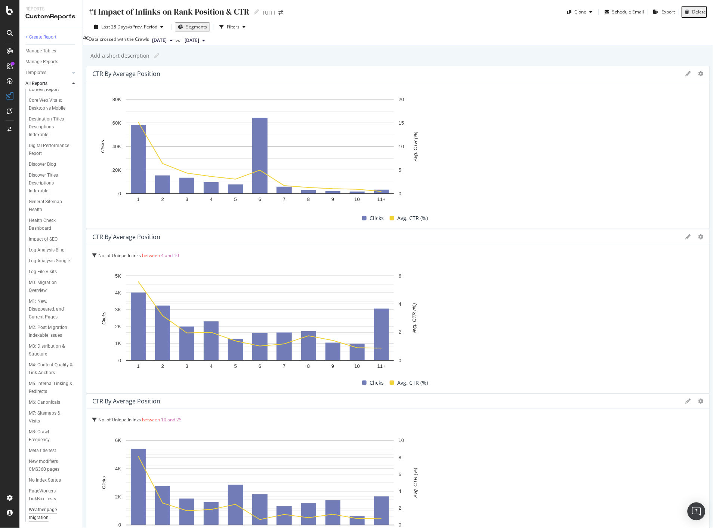
click at [42, 511] on div "Weather page migration" at bounding box center [50, 514] width 42 height 16
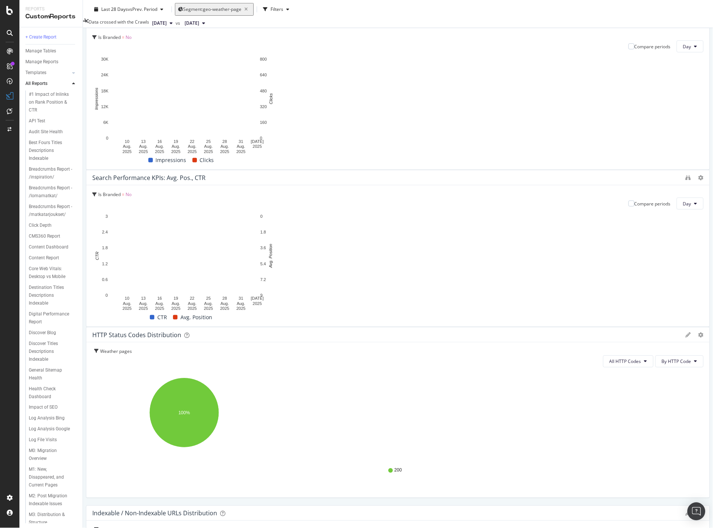
scroll to position [42, 0]
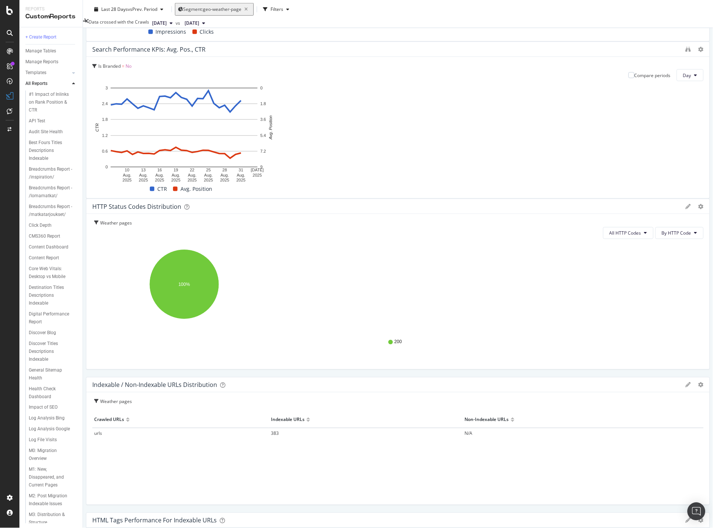
scroll to position [16, 0]
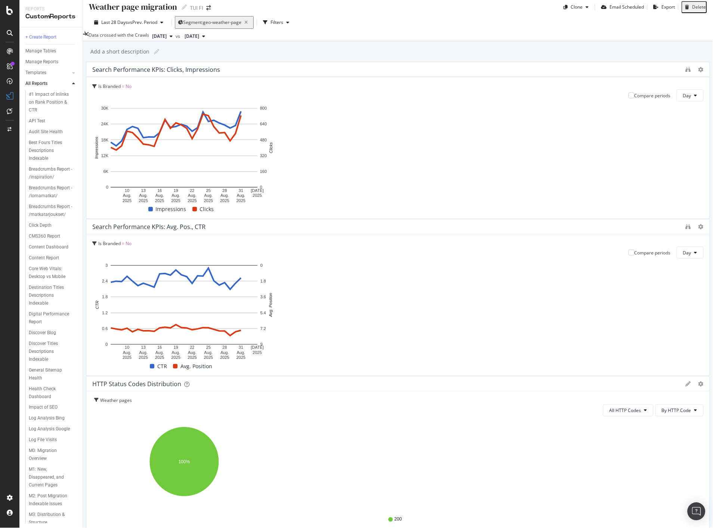
scroll to position [0, 0]
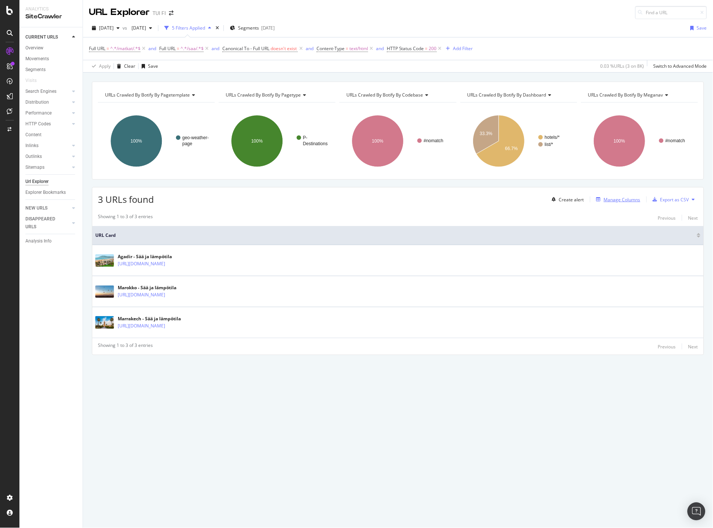
click at [633, 199] on div "Manage Columns" at bounding box center [622, 199] width 37 height 6
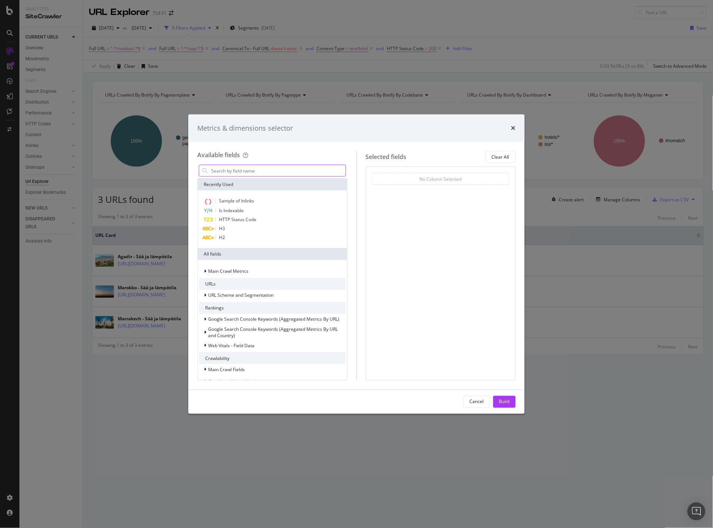
click at [251, 170] on input "modal" at bounding box center [278, 170] width 135 height 11
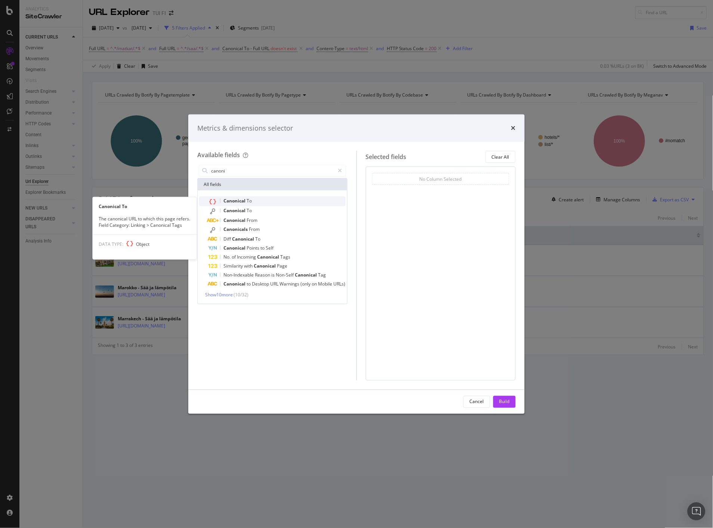
type input "canoni"
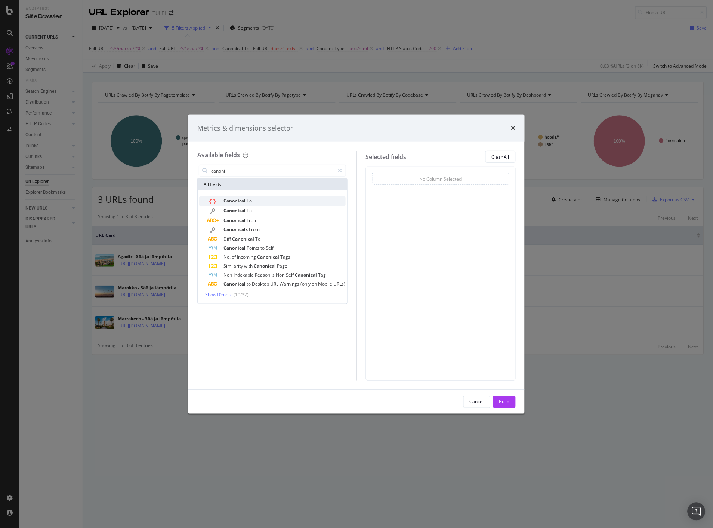
click at [242, 200] on span "Canonical" at bounding box center [235, 200] width 23 height 6
click at [503, 405] on div "Build" at bounding box center [505, 401] width 10 height 11
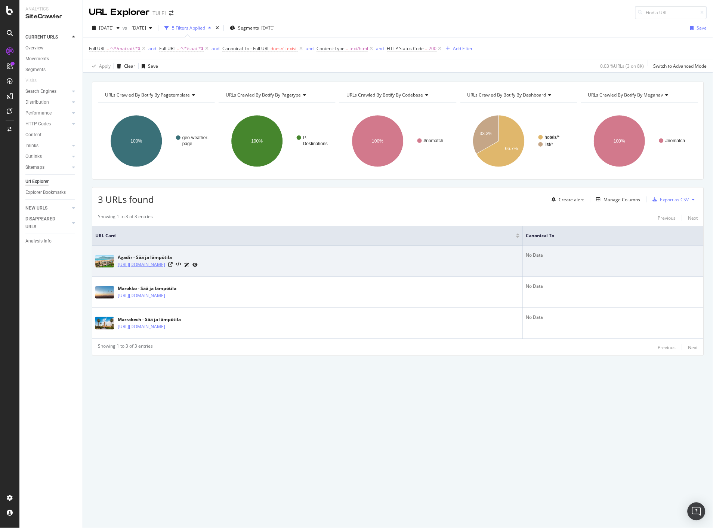
click at [165, 264] on link "[URL][DOMAIN_NAME]" at bounding box center [141, 264] width 47 height 7
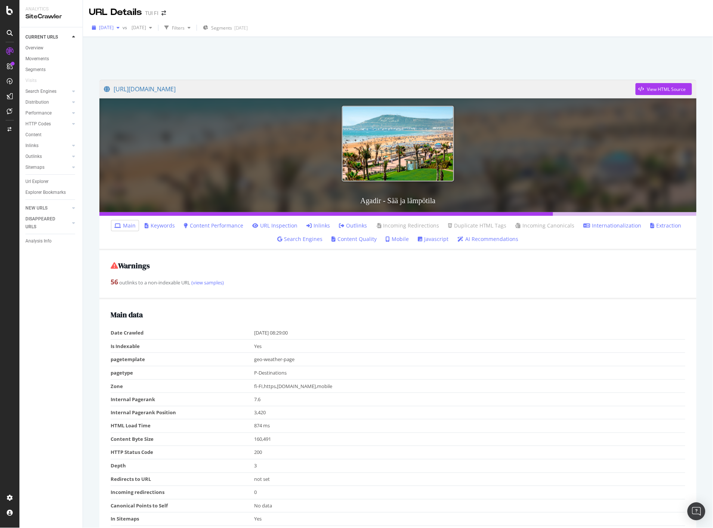
click at [120, 28] on icon "button" at bounding box center [118, 27] width 3 height 4
click at [124, 94] on div "2025 Aug. 31st" at bounding box center [121, 96] width 42 height 7
click at [120, 27] on icon "button" at bounding box center [118, 27] width 3 height 4
click at [111, 69] on div "2025 Sep. 2nd" at bounding box center [121, 68] width 42 height 7
click at [120, 28] on icon "button" at bounding box center [118, 27] width 3 height 4
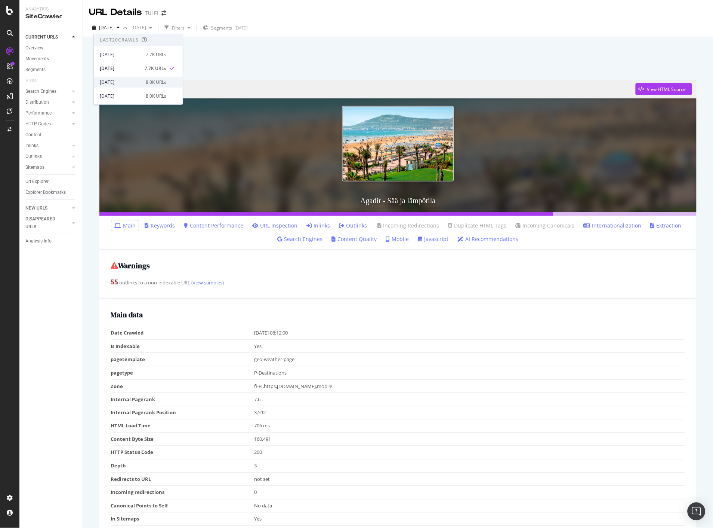
click at [119, 84] on div "2025 Sep. 1st" at bounding box center [121, 82] width 42 height 7
click at [706, 250] on div "https://www.tui.fi/matkat/marokko/agadir/saa/ View HTML Source Agadir - Sää ja …" at bounding box center [398, 301] width 630 height 528
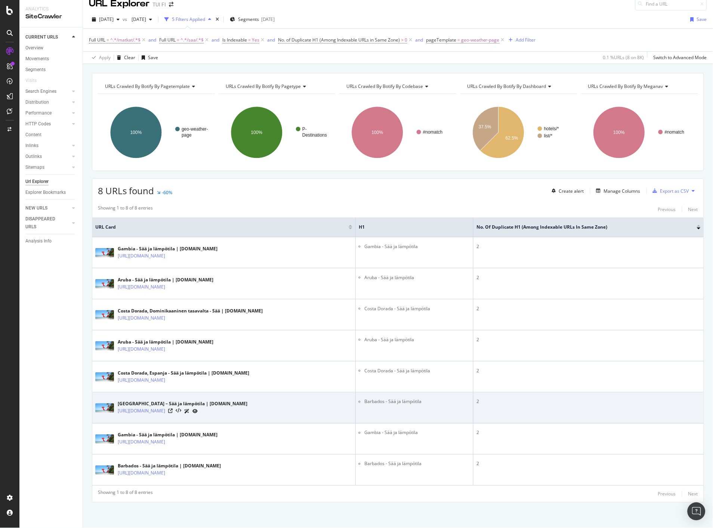
scroll to position [10, 0]
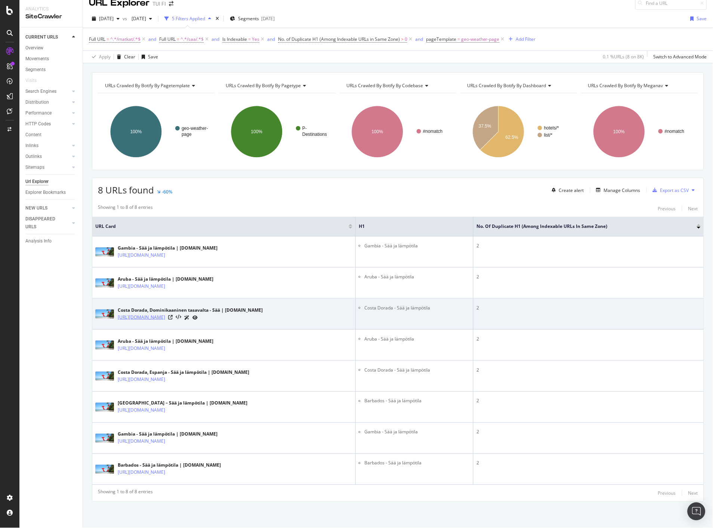
drag, startPoint x: 114, startPoint y: 317, endPoint x: 256, endPoint y: 320, distance: 141.8
click at [256, 320] on div "Costa Dorada, Dominikaaninen tasavalta - Sää | TUI.fi https://www.tui.fi/matkat…" at bounding box center [223, 313] width 257 height 19
click at [263, 318] on div "https://www.tui.fi/matkat/dominikaaninen-tasavalta/costa-dorada/saa/" at bounding box center [190, 317] width 145 height 8
click at [173, 318] on icon at bounding box center [170, 317] width 4 height 4
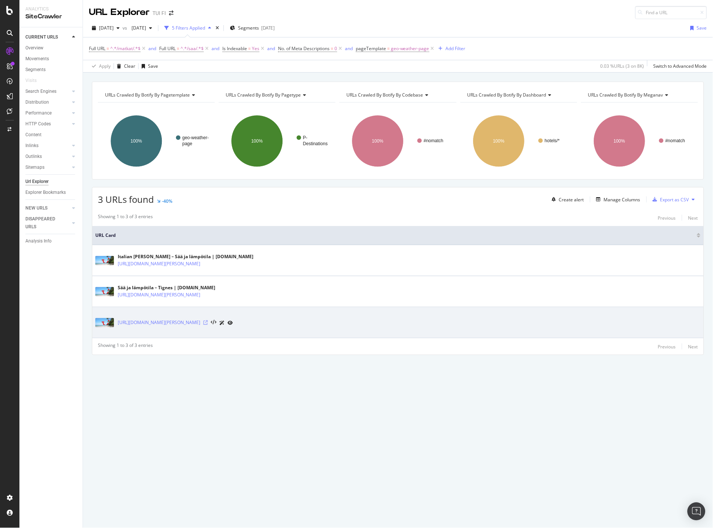
click at [208, 323] on icon at bounding box center [205, 322] width 4 height 4
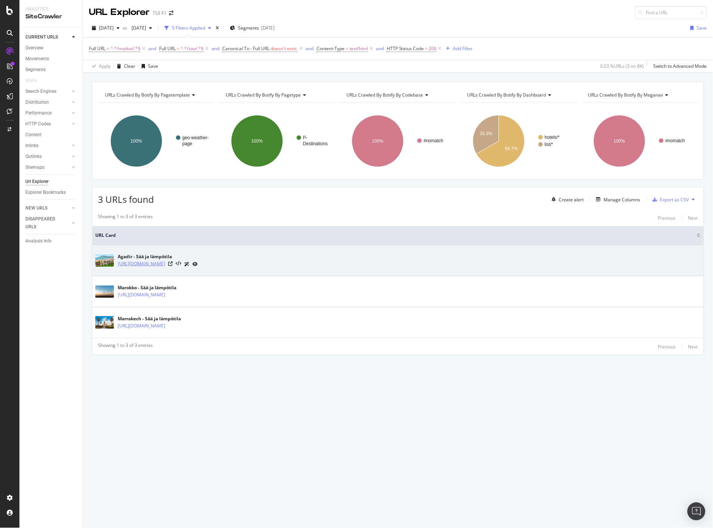
click at [165, 265] on link "[URL][DOMAIN_NAME]" at bounding box center [141, 263] width 47 height 7
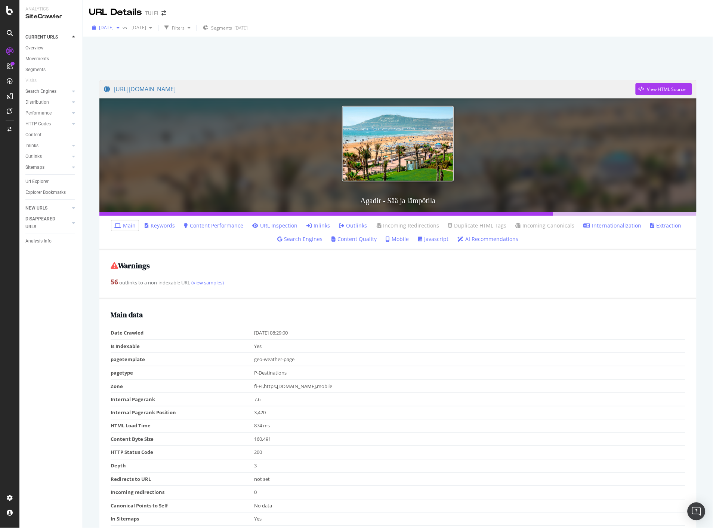
click at [123, 30] on div "button" at bounding box center [118, 27] width 9 height 4
click at [128, 66] on div "[DATE]" at bounding box center [121, 68] width 42 height 7
click at [123, 28] on div "button" at bounding box center [118, 27] width 9 height 4
click at [120, 81] on div "[DATE]" at bounding box center [121, 82] width 42 height 7
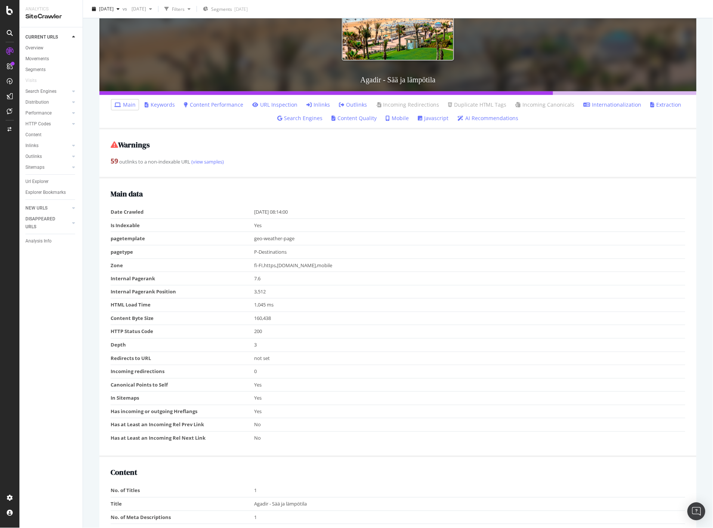
scroll to position [166, 0]
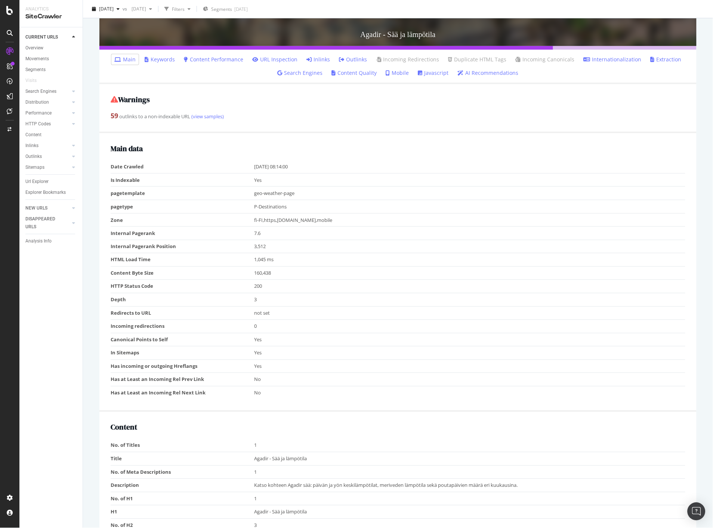
click at [698, 215] on div "[URL][DOMAIN_NAME] View HTML Source Agadir - Sää ja lämpötila Main Keywords Con…" at bounding box center [398, 135] width 630 height 528
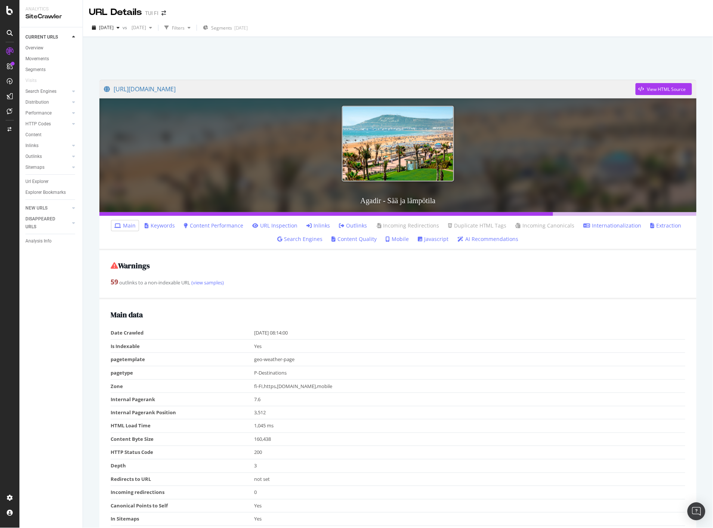
scroll to position [42, 0]
